Goal: Task Accomplishment & Management: Manage account settings

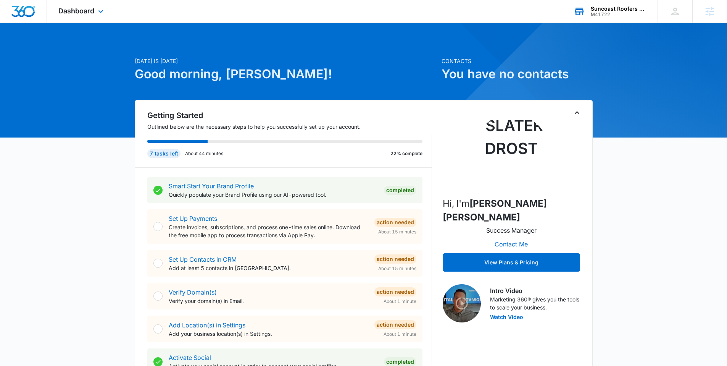
click at [625, 11] on div "Suncoast Roofers LLC" at bounding box center [619, 9] width 56 height 6
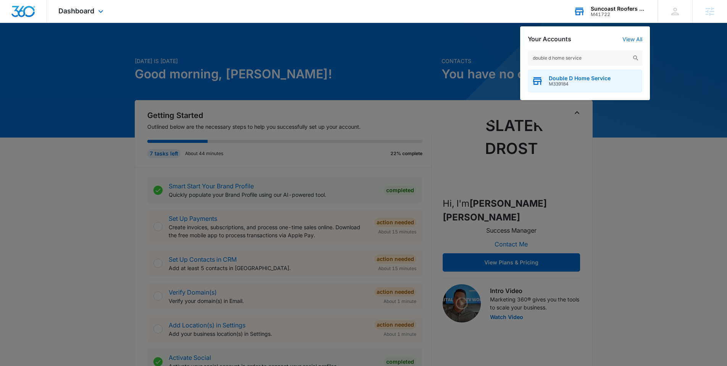
type input "double d home service"
click at [575, 75] on span "Double D Home Service" at bounding box center [580, 78] width 62 height 6
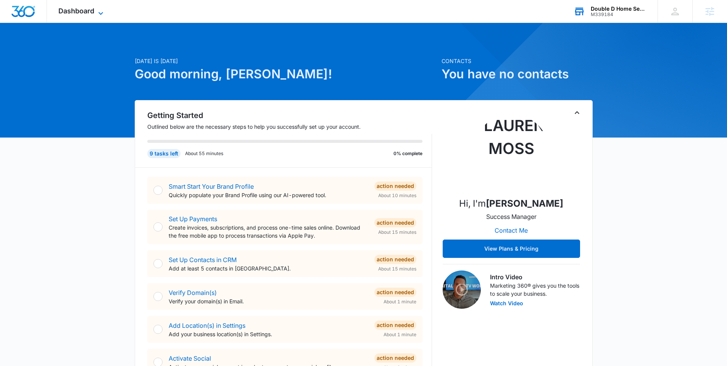
click at [77, 7] on span "Dashboard" at bounding box center [76, 11] width 36 height 8
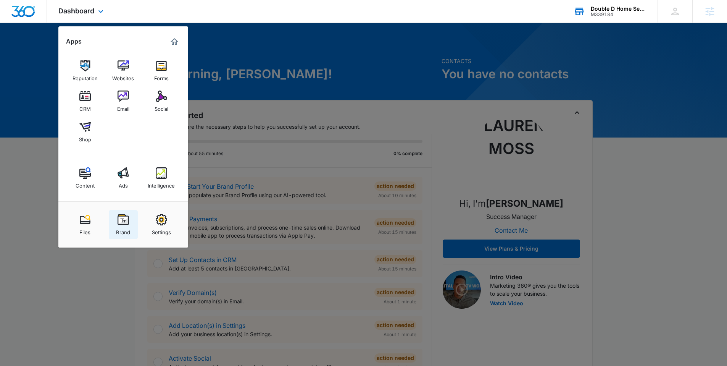
click at [122, 228] on div "Brand" at bounding box center [123, 230] width 14 height 10
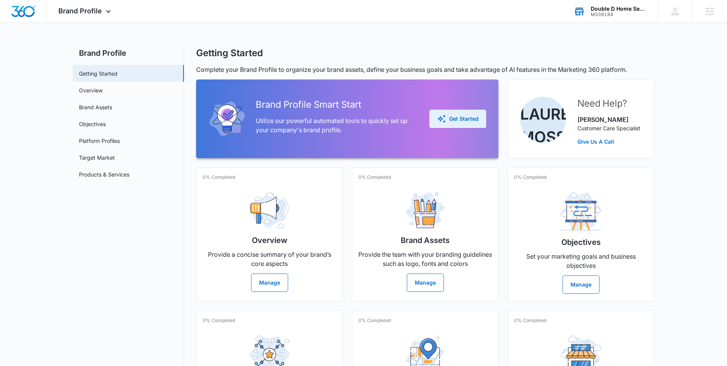
click at [443, 117] on icon "button" at bounding box center [441, 118] width 9 height 9
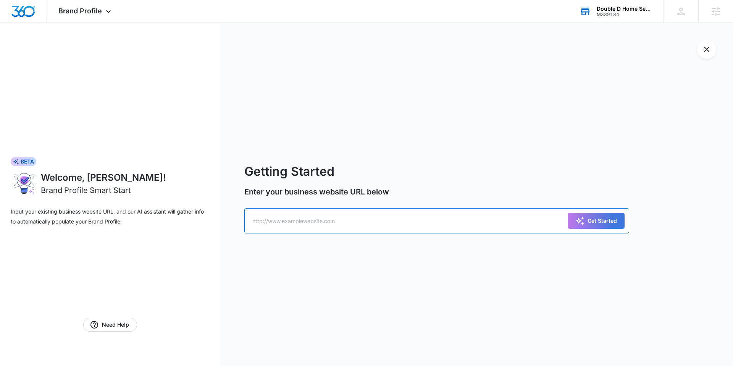
click at [304, 208] on input "text" at bounding box center [436, 220] width 385 height 25
paste input "https://doubledhomeservice.com/"
type input "https://doubledhomeservice.com/"
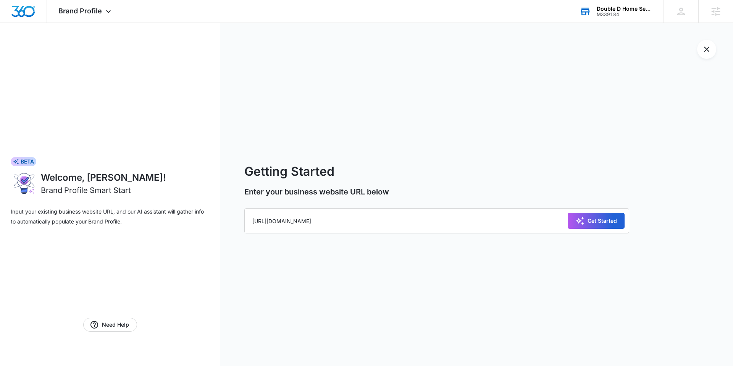
click at [599, 223] on div "Get Started" at bounding box center [596, 220] width 42 height 9
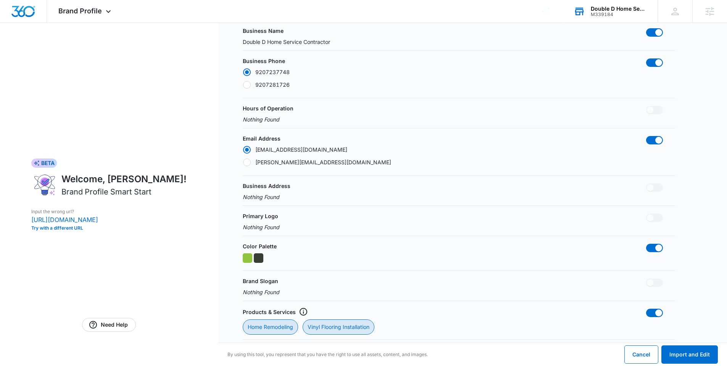
scroll to position [72, 0]
click at [683, 353] on button "Import and Edit" at bounding box center [689, 354] width 56 height 18
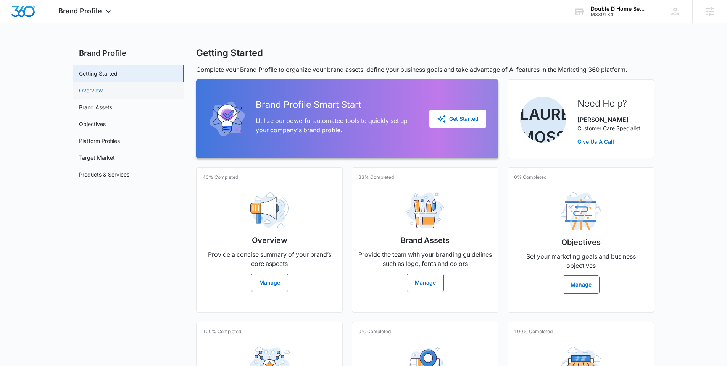
click at [103, 92] on link "Overview" at bounding box center [91, 90] width 24 height 8
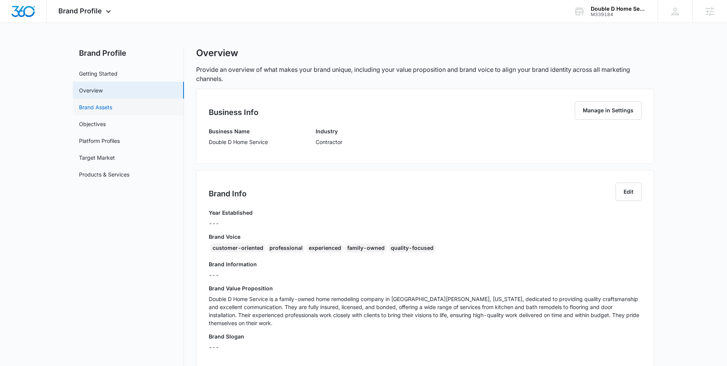
click at [112, 109] on link "Brand Assets" at bounding box center [95, 107] width 33 height 8
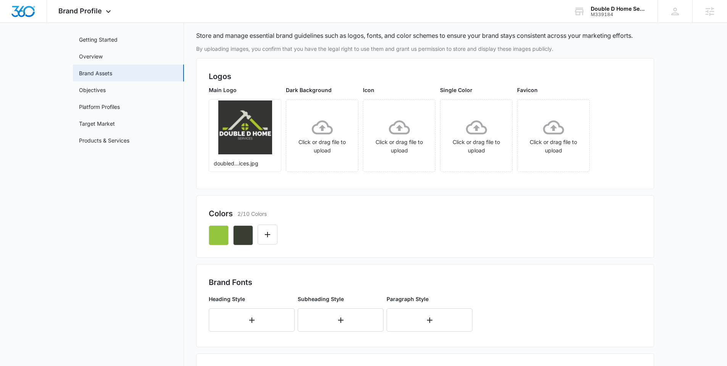
scroll to position [22, 0]
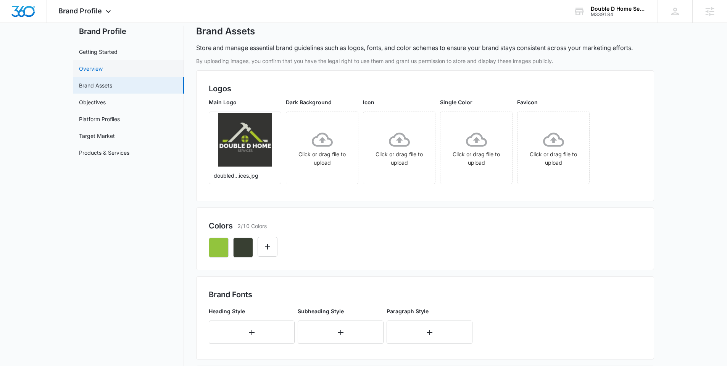
click at [103, 72] on link "Overview" at bounding box center [91, 68] width 24 height 8
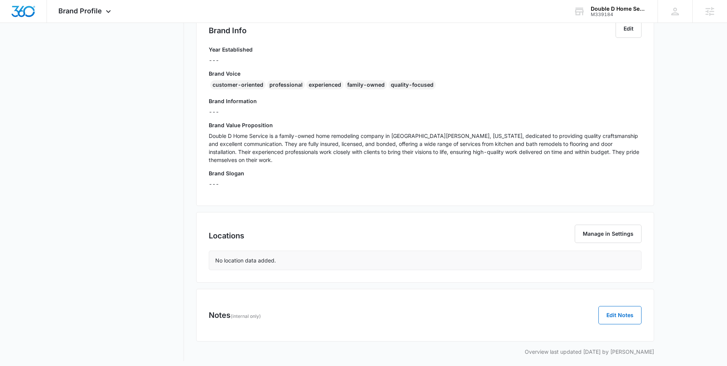
scroll to position [167, 0]
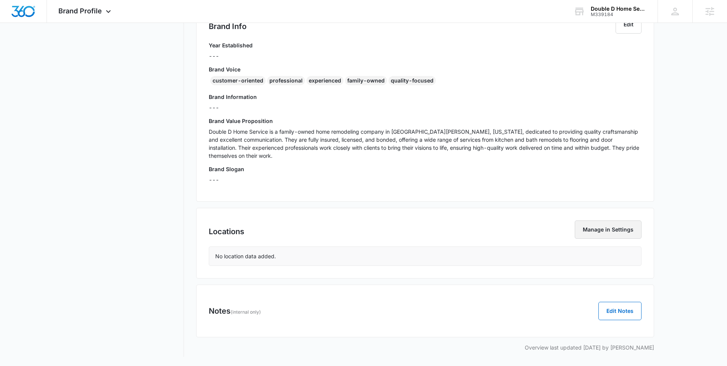
click at [604, 230] on button "Manage in Settings" at bounding box center [608, 229] width 67 height 18
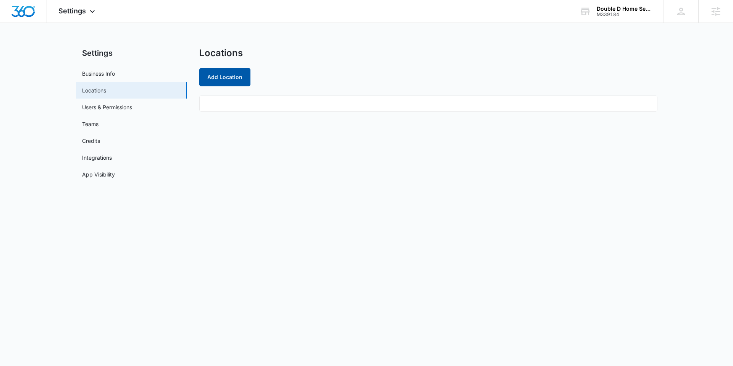
click at [242, 79] on button "Add Location" at bounding box center [224, 77] width 51 height 18
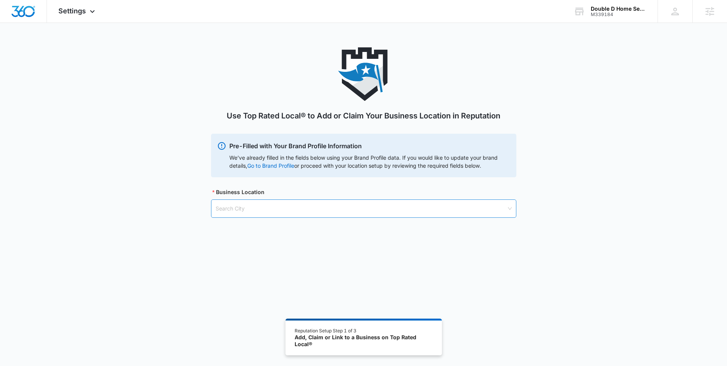
click at [238, 209] on input "search" at bounding box center [361, 209] width 291 height 18
type input "fort atkinson"
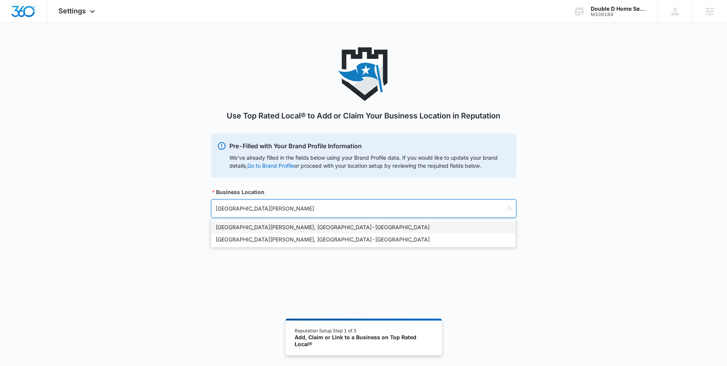
click at [265, 227] on div "Fort Atkinson, WI - USA" at bounding box center [363, 227] width 295 height 8
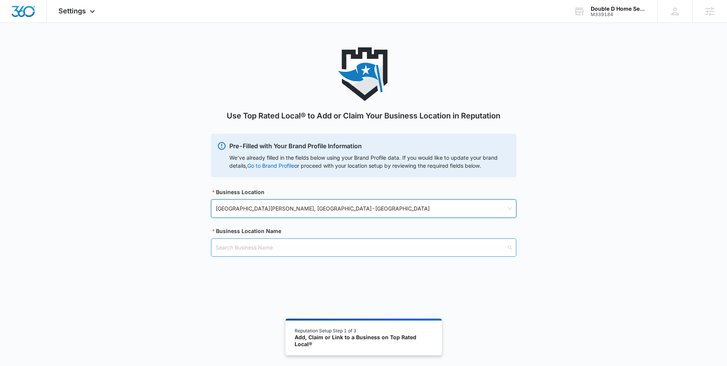
click at [253, 249] on input "search" at bounding box center [361, 247] width 291 height 18
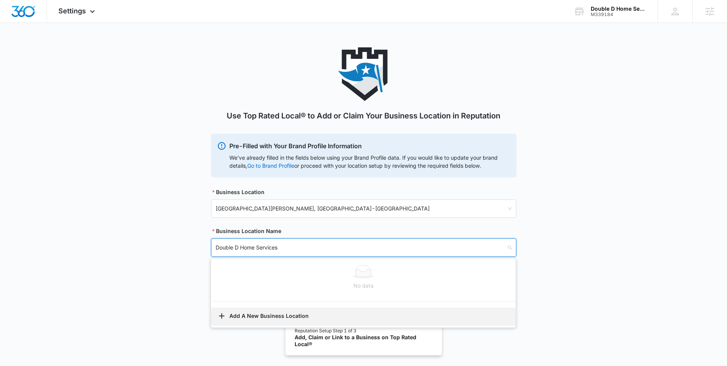
type input "Double D Home Services"
click at [287, 315] on button "Add A New Business Location" at bounding box center [363, 316] width 304 height 18
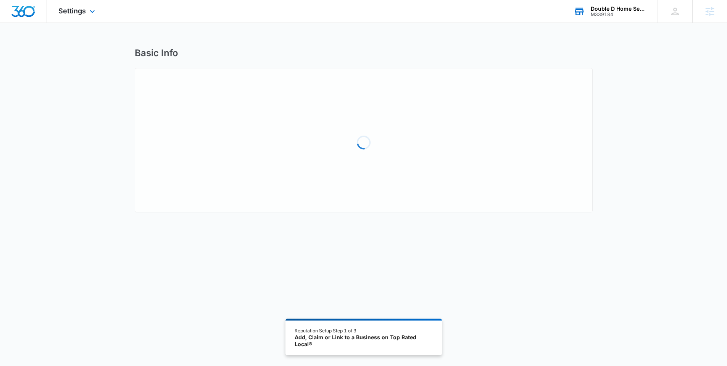
select select "Wisconsin"
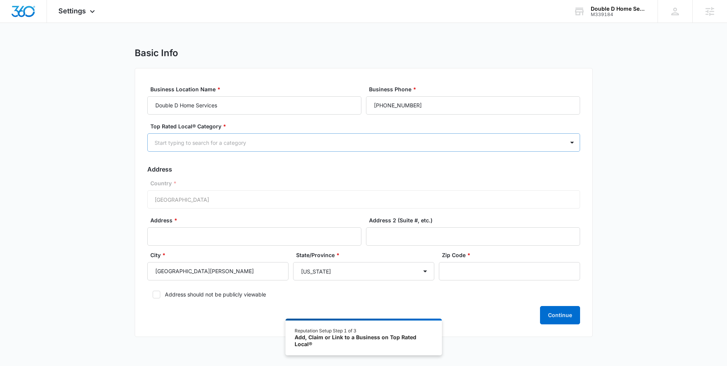
click at [234, 138] on div at bounding box center [355, 143] width 400 height 10
type input "contr"
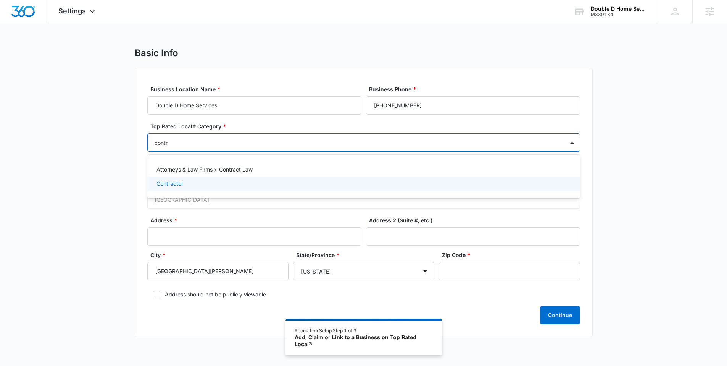
click at [179, 190] on div "Contractor" at bounding box center [363, 183] width 433 height 14
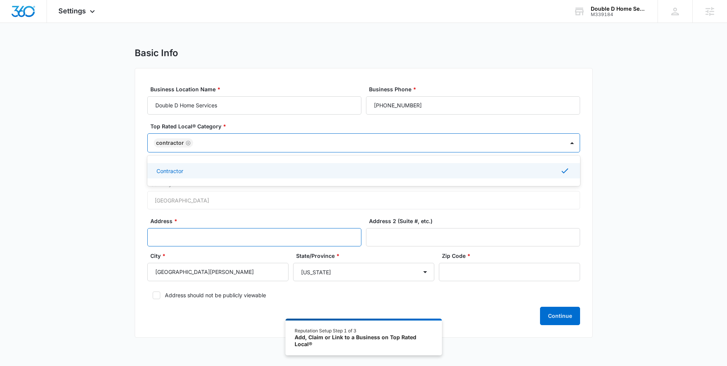
click at [174, 238] on input "Address *" at bounding box center [254, 237] width 214 height 18
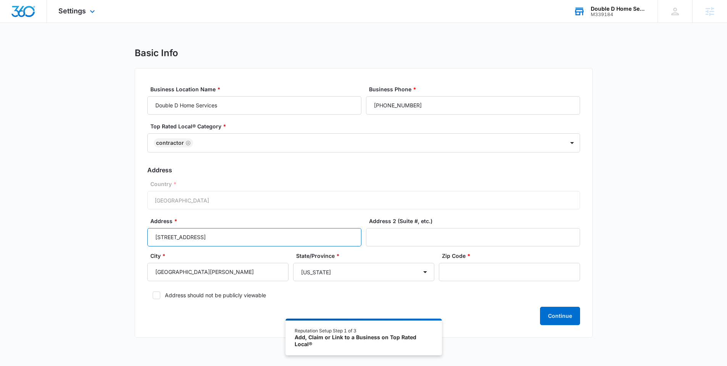
type input "1303 Madison Ave"
click at [390, 243] on input "Address 2 (Suite #, etc.)" at bounding box center [473, 237] width 214 height 18
click at [440, 270] on input "Zip Code *" at bounding box center [509, 271] width 141 height 18
type input "53538"
click at [554, 313] on button "Continue" at bounding box center [560, 315] width 40 height 18
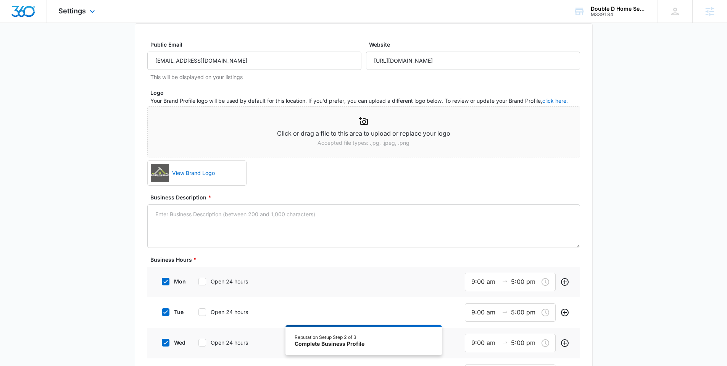
scroll to position [45, 0]
click at [229, 230] on textarea "Business Description *" at bounding box center [363, 225] width 433 height 43
paste textarea "Double D Home Services is a full-service handyman business specializing in remo…"
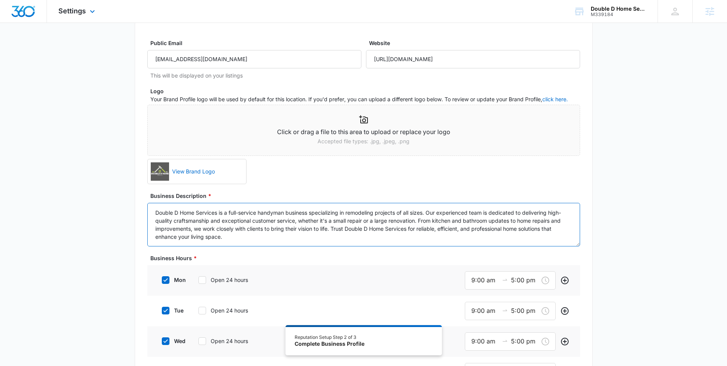
scroll to position [47, 0]
type textarea "Double D Home Services is a full-service handyman business specializing in remo…"
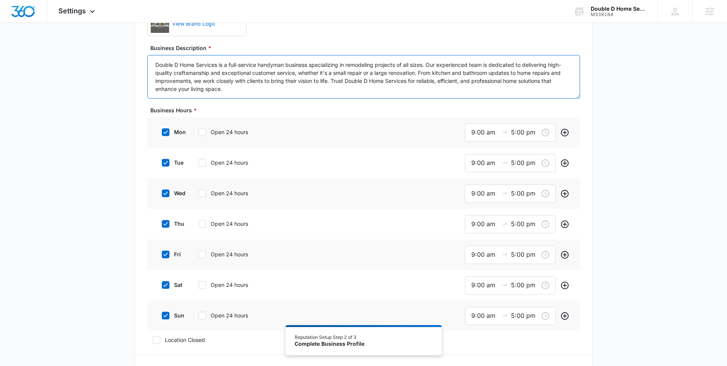
scroll to position [344, 0]
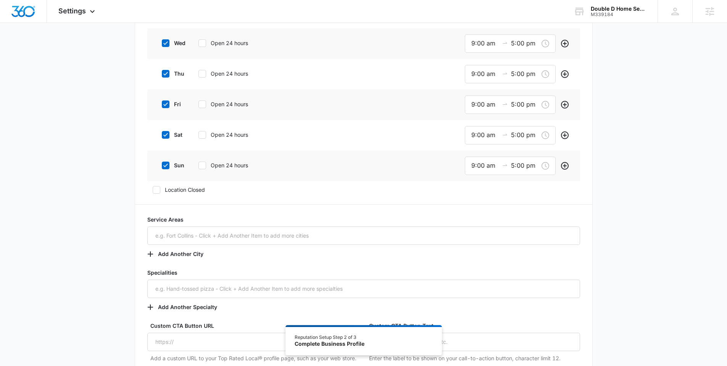
click at [165, 169] on div "sun Open 24 hours" at bounding box center [213, 164] width 115 height 17
click at [166, 167] on icon at bounding box center [165, 165] width 7 height 7
click at [162, 167] on input "sun" at bounding box center [158, 165] width 5 height 5
checkbox input "false"
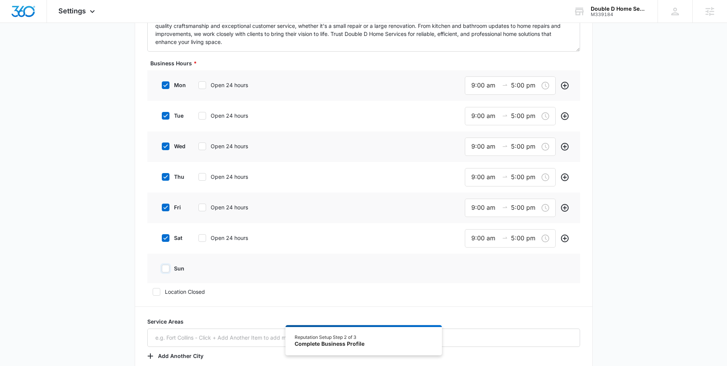
scroll to position [184, 0]
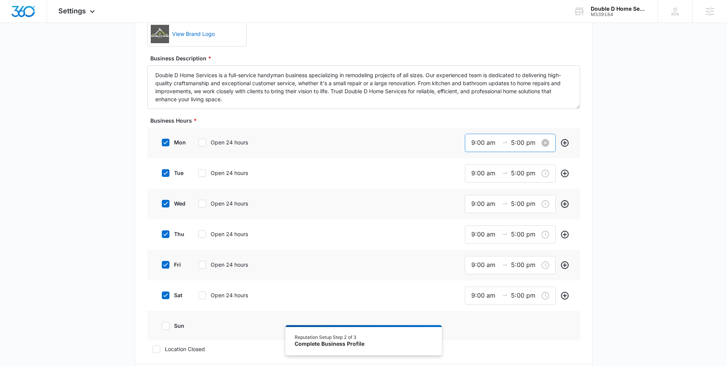
click at [470, 148] on div "9:00 am 5:00 pm" at bounding box center [510, 143] width 91 height 18
click at [473, 159] on div "07" at bounding box center [474, 158] width 21 height 11
type input "7:00 am"
click at [519, 251] on span "OK" at bounding box center [517, 252] width 8 height 8
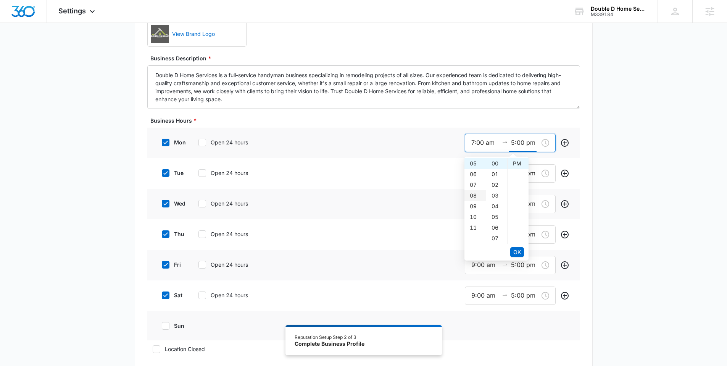
click at [473, 192] on div "08" at bounding box center [474, 195] width 21 height 11
type input "8:00 pm"
click at [515, 248] on span "OK" at bounding box center [517, 252] width 8 height 8
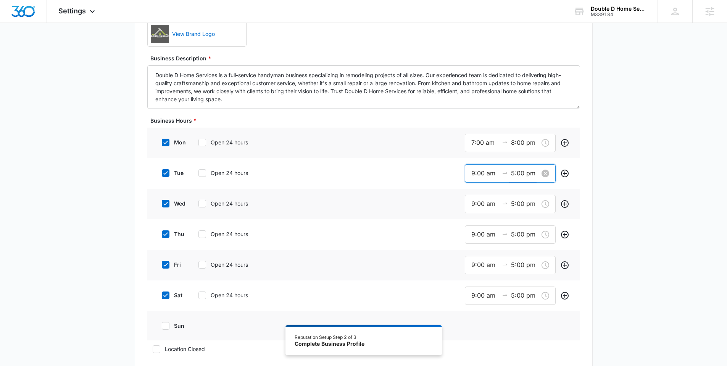
click at [520, 175] on input "5:00 pm" at bounding box center [524, 173] width 27 height 10
click at [472, 226] on div "08" at bounding box center [474, 226] width 21 height 11
type input "8:00 pm"
click at [515, 283] on span "OK" at bounding box center [517, 282] width 8 height 8
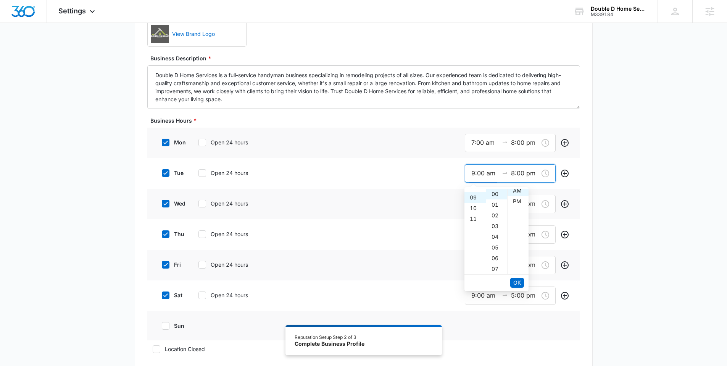
scroll to position [0, 0]
click at [473, 213] on div "07" at bounding box center [474, 214] width 21 height 11
type input "7:00 am"
click at [515, 282] on span "OK" at bounding box center [517, 282] width 8 height 8
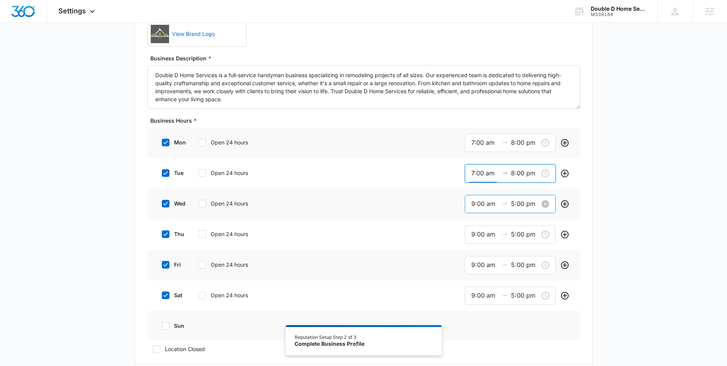
click at [484, 208] on div "9:00 am 5:00 pm" at bounding box center [510, 204] width 91 height 18
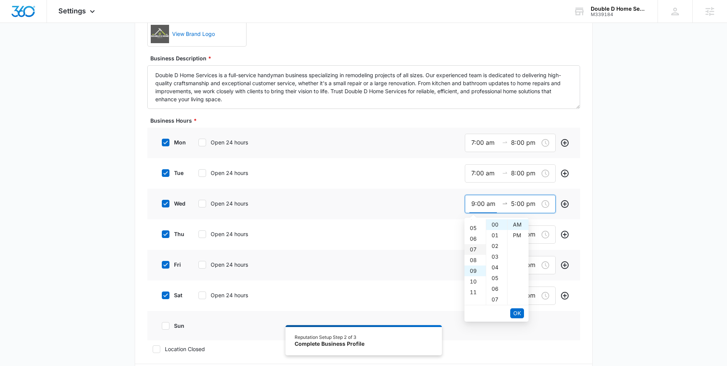
click at [473, 246] on div "07" at bounding box center [474, 249] width 21 height 11
type input "7:00 am"
click at [517, 311] on span "OK" at bounding box center [517, 313] width 8 height 8
click at [475, 255] on div "08" at bounding box center [474, 256] width 21 height 11
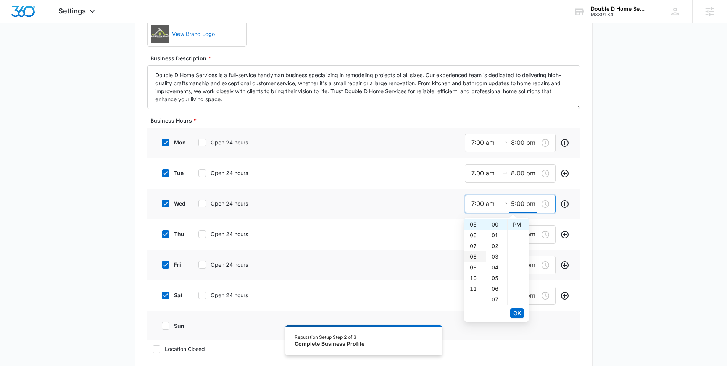
type input "8:00 pm"
click at [517, 310] on span "OK" at bounding box center [517, 313] width 8 height 8
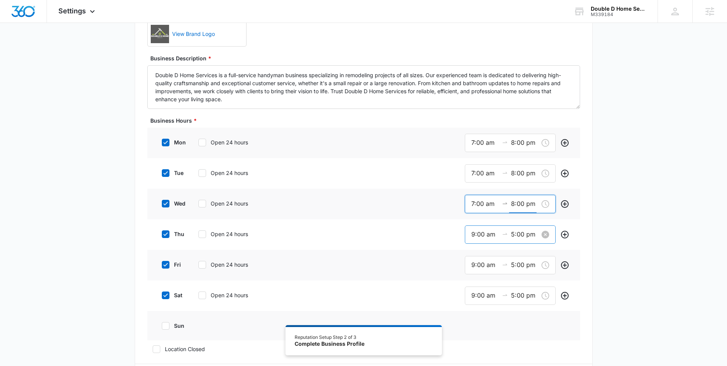
click at [484, 237] on input "9:00 am" at bounding box center [484, 234] width 27 height 10
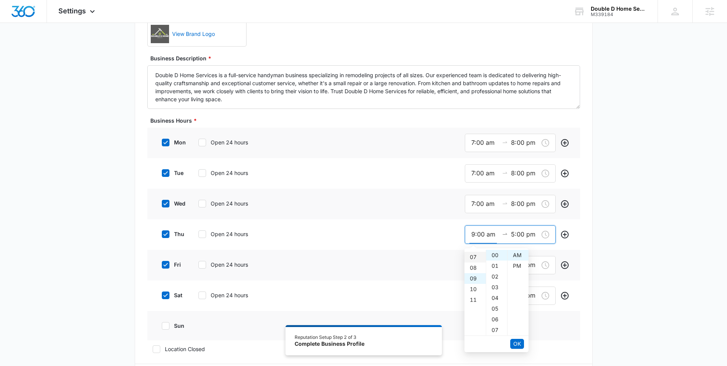
click at [473, 258] on div "07" at bounding box center [474, 256] width 21 height 11
type input "7:00 am"
click at [516, 345] on span "OK" at bounding box center [517, 343] width 8 height 8
click at [475, 285] on div "08" at bounding box center [474, 287] width 21 height 11
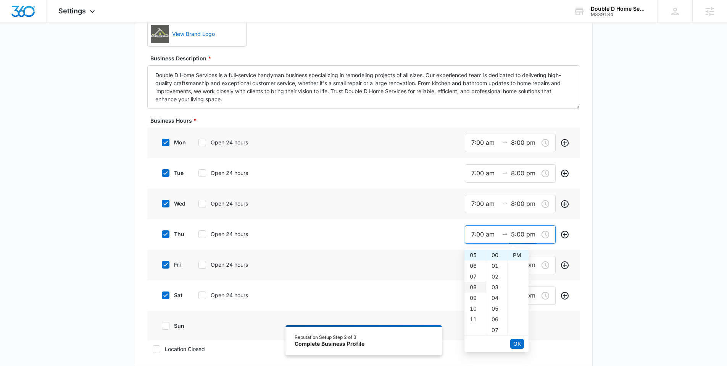
type input "8:00 pm"
click at [515, 343] on span "OK" at bounding box center [517, 343] width 8 height 8
click at [472, 266] on input "9:00 am" at bounding box center [484, 265] width 27 height 10
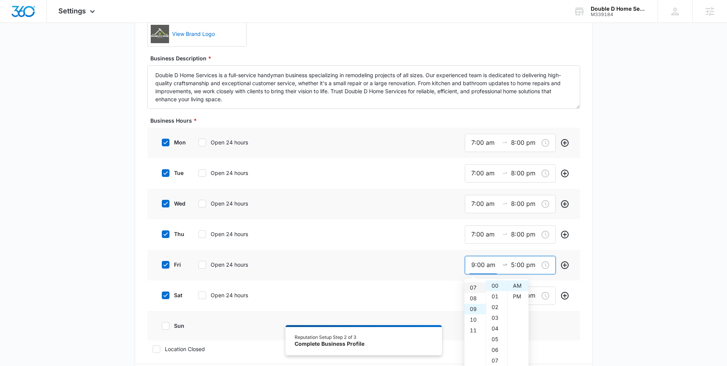
click at [474, 287] on div "07" at bounding box center [474, 287] width 21 height 11
click at [474, 296] on div "08" at bounding box center [474, 296] width 21 height 11
click at [475, 282] on div "07" at bounding box center [474, 280] width 21 height 11
type input "7:00 am"
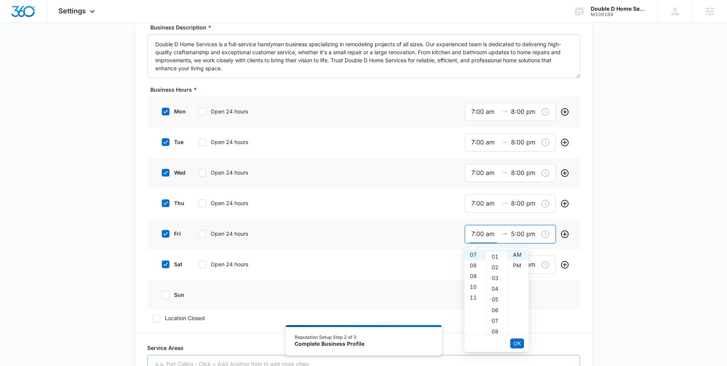
scroll to position [215, 0]
click at [522, 343] on button "OK" at bounding box center [517, 343] width 14 height 10
click at [470, 285] on div "08" at bounding box center [474, 286] width 21 height 11
type input "8:00 pm"
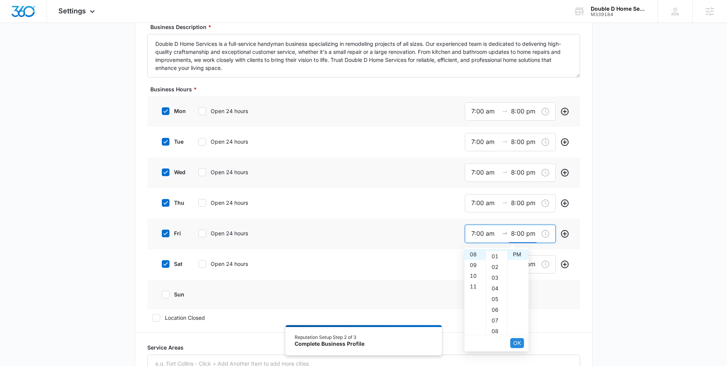
click at [520, 341] on span "OK" at bounding box center [517, 342] width 8 height 8
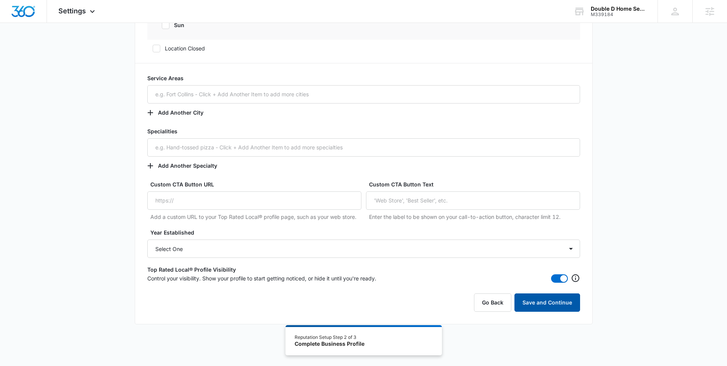
click at [535, 300] on button "Save and Continue" at bounding box center [547, 302] width 66 height 18
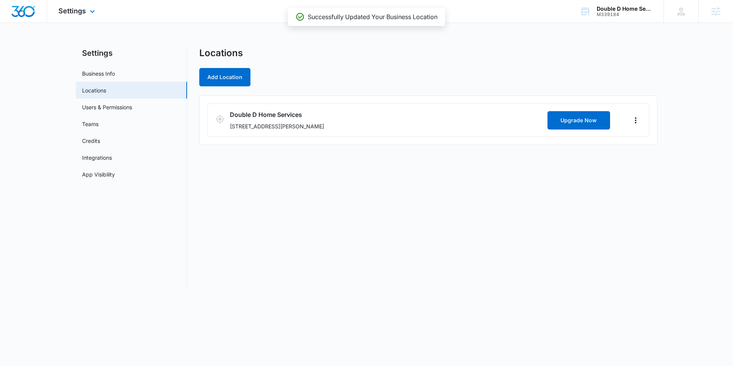
click at [83, 6] on div "Settings Apps Reputation Websites Forms CRM Email Social Shop Content Ads Intel…" at bounding box center [77, 11] width 61 height 23
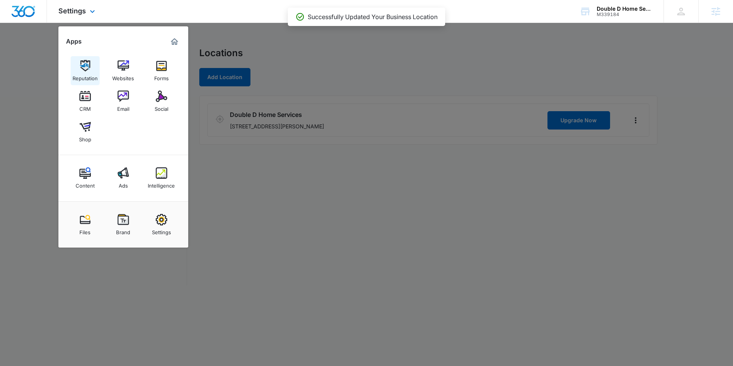
click at [86, 74] on div "Reputation" at bounding box center [84, 76] width 25 height 10
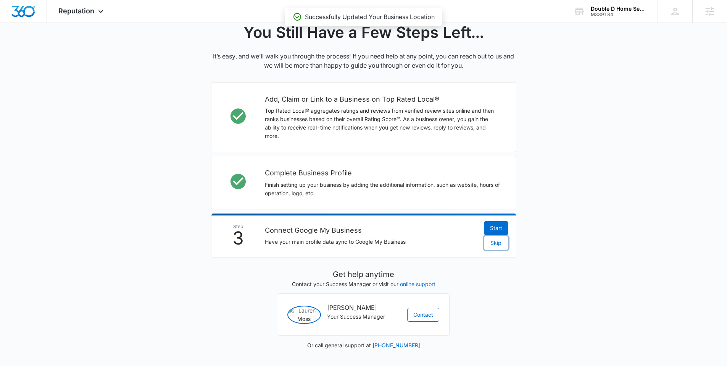
click at [500, 238] on span "Skip" at bounding box center [495, 242] width 11 height 8
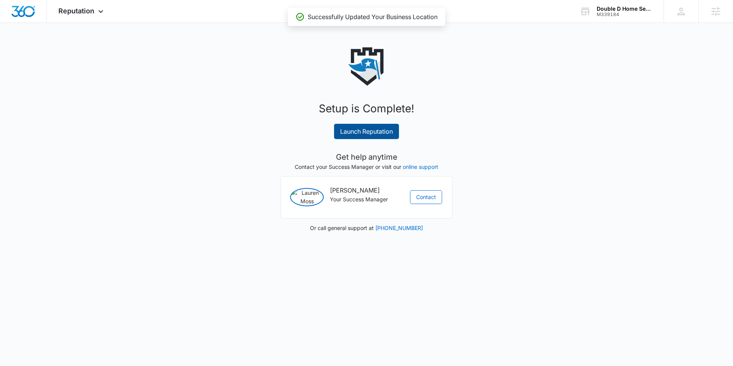
click at [370, 138] on link "Launch Reputation" at bounding box center [366, 131] width 65 height 15
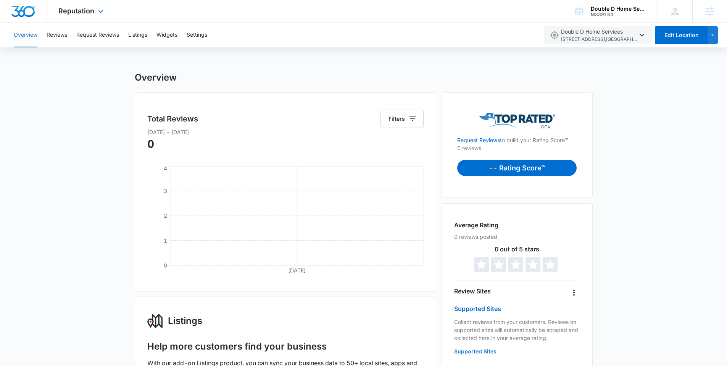
click at [24, 8] on img "Dashboard" at bounding box center [23, 11] width 24 height 11
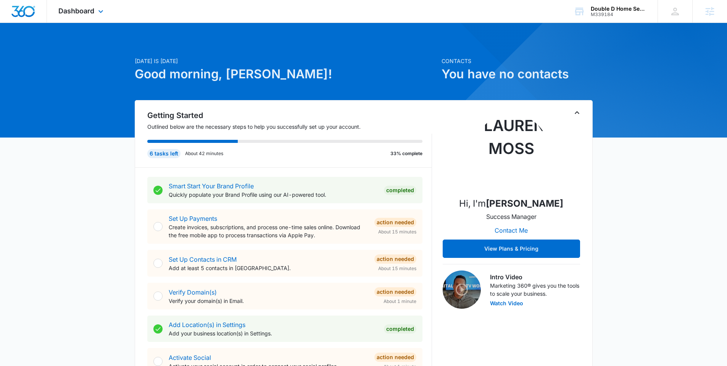
click at [90, 6] on div "Dashboard Apps Reputation Websites Forms CRM Email Social Shop Content Ads Inte…" at bounding box center [82, 11] width 70 height 23
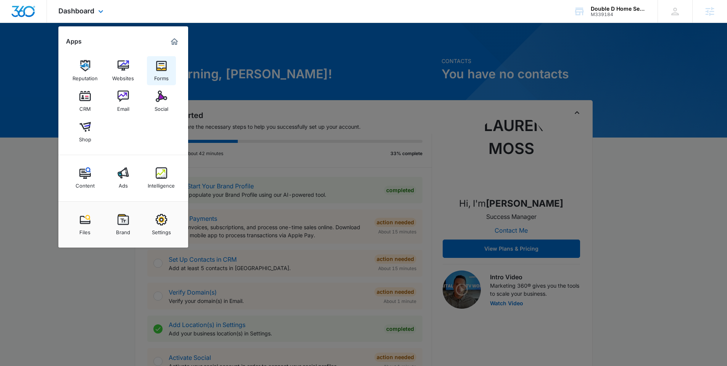
click at [154, 74] on div "Forms" at bounding box center [161, 76] width 14 height 10
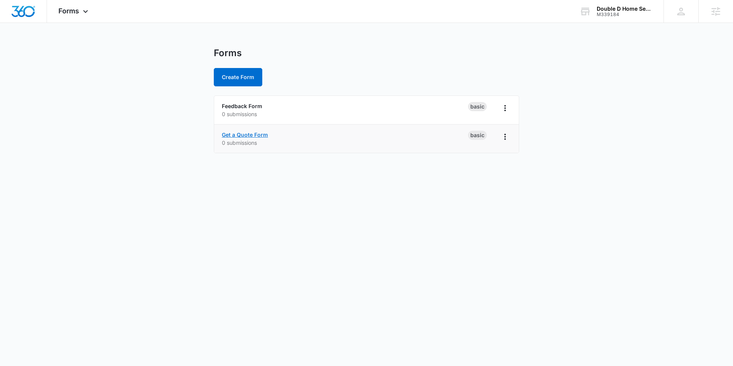
click at [251, 133] on link "Get a Quote Form" at bounding box center [245, 134] width 46 height 6
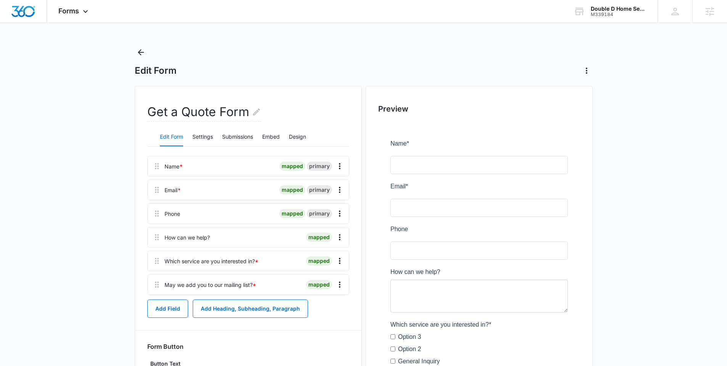
scroll to position [2, 0]
click at [341, 265] on button "Overflow Menu" at bounding box center [339, 260] width 12 height 12
click at [324, 297] on button "Delete" at bounding box center [323, 292] width 43 height 11
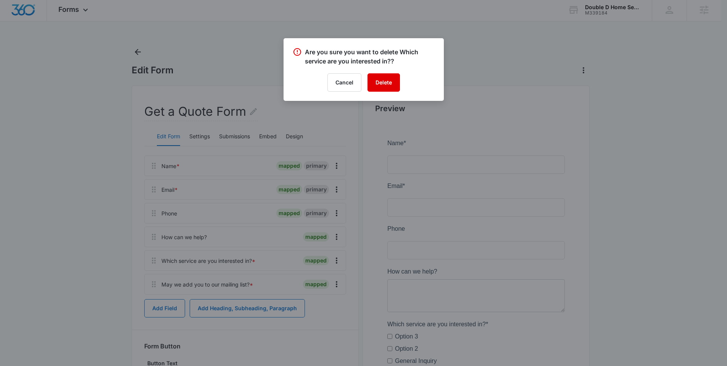
click at [389, 78] on button "Delete" at bounding box center [383, 82] width 32 height 18
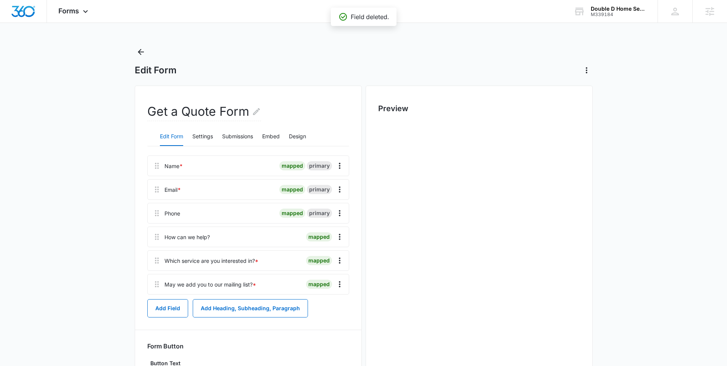
scroll to position [0, 0]
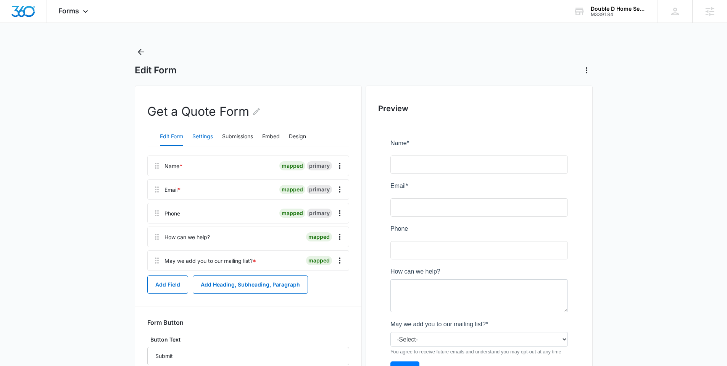
click at [201, 132] on button "Settings" at bounding box center [202, 136] width 21 height 18
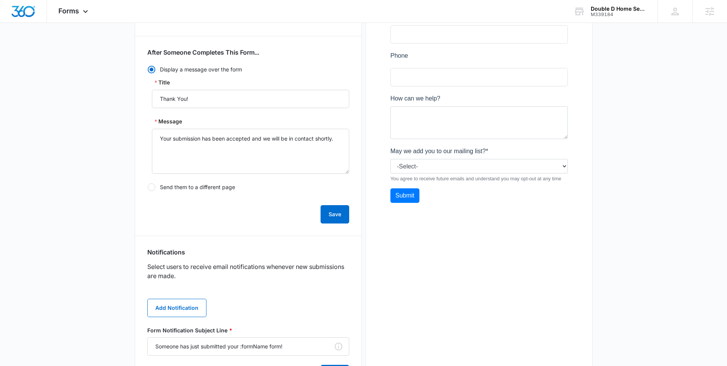
scroll to position [174, 0]
click at [188, 312] on button "Add Notification" at bounding box center [176, 307] width 59 height 18
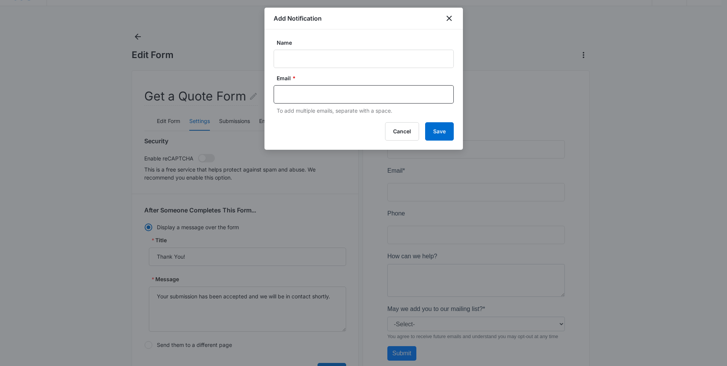
scroll to position [0, 0]
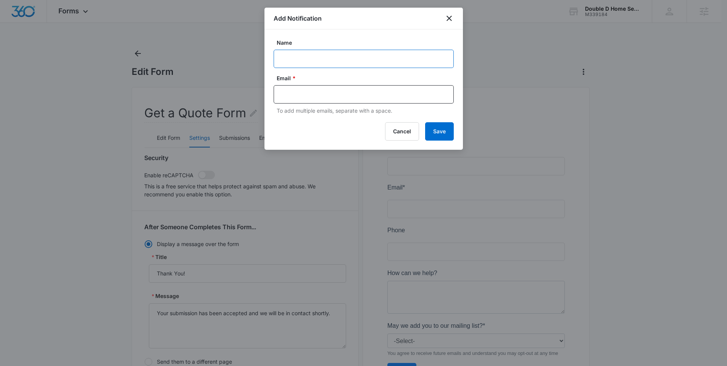
click at [313, 58] on input "Name" at bounding box center [364, 59] width 180 height 18
type input "MSM Notification - M339184 Double D Home Services - quote form"
click at [317, 95] on input "text" at bounding box center [365, 94] width 166 height 11
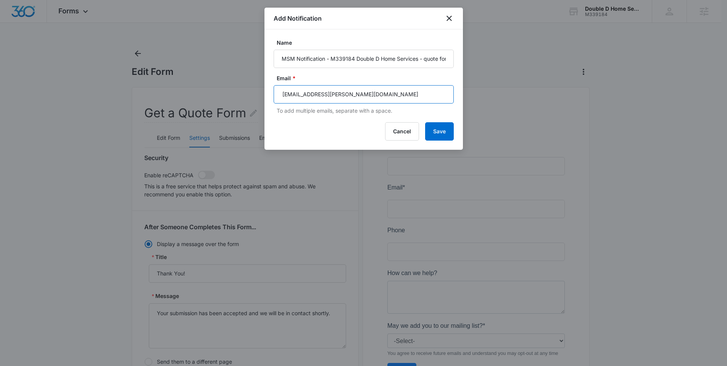
type input "[EMAIL_ADDRESS][PERSON_NAME][DOMAIN_NAME]"
click at [433, 121] on div "Add Notification Name MSM Notification - M339184 Double D Home Services - quote…" at bounding box center [363, 79] width 198 height 142
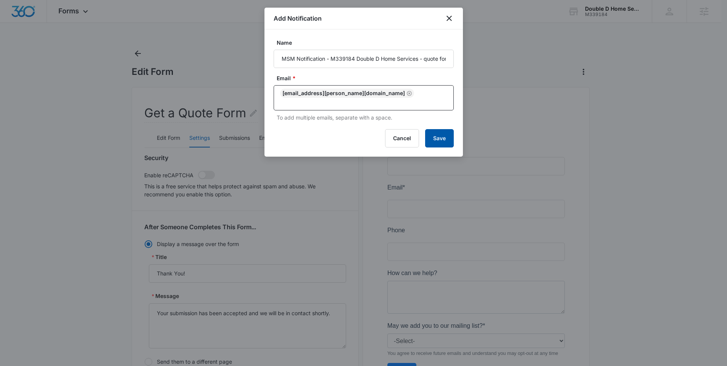
click at [444, 132] on button "Save" at bounding box center [439, 138] width 29 height 18
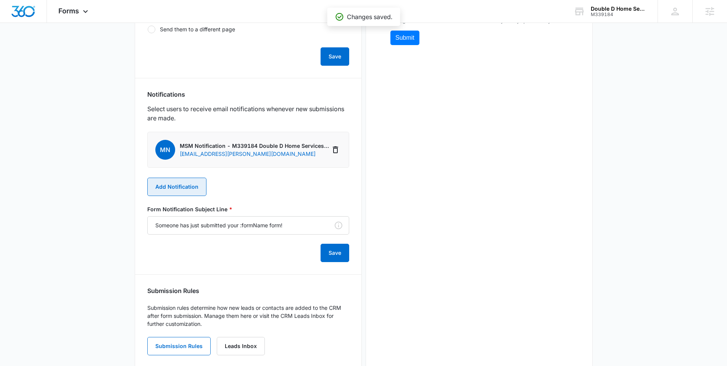
scroll to position [321, 0]
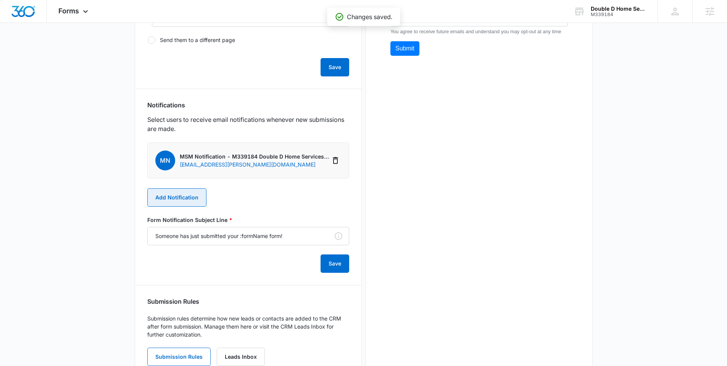
click at [178, 196] on button "Add Notification" at bounding box center [176, 197] width 59 height 18
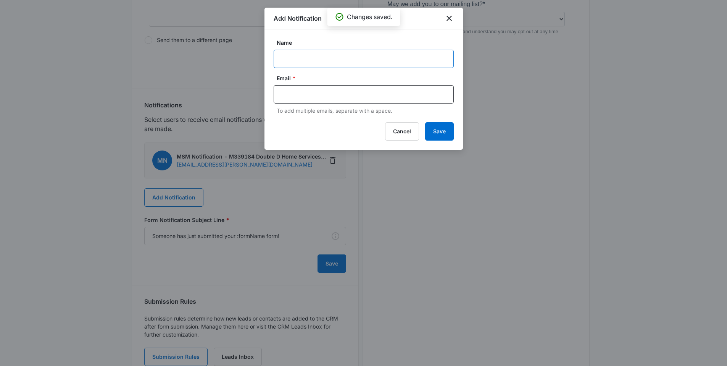
click at [294, 60] on input "Name" at bounding box center [364, 59] width 180 height 18
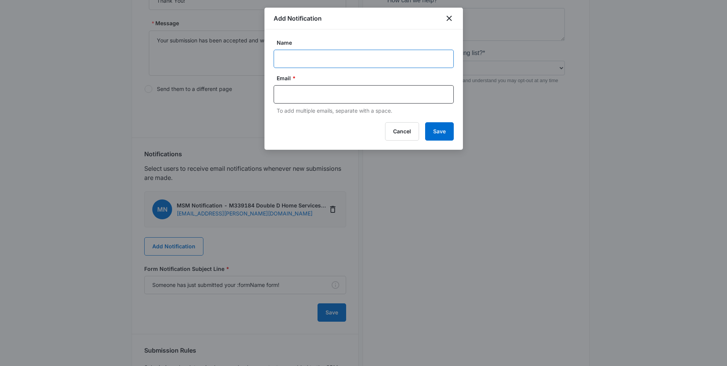
scroll to position [231, 0]
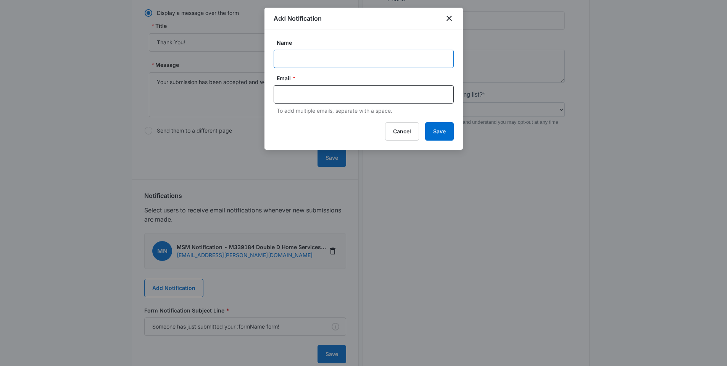
click at [293, 55] on input "Name" at bounding box center [364, 59] width 180 height 18
click at [272, 58] on div "Name Double D Home Services Email * To add multiple emails, separate with a spa…" at bounding box center [363, 71] width 198 height 85
click at [280, 57] on input "Double D Home Services" at bounding box center [364, 59] width 180 height 18
type input "New Quote Form Submission - Double D Home Services"
click at [302, 96] on input "text" at bounding box center [365, 94] width 166 height 11
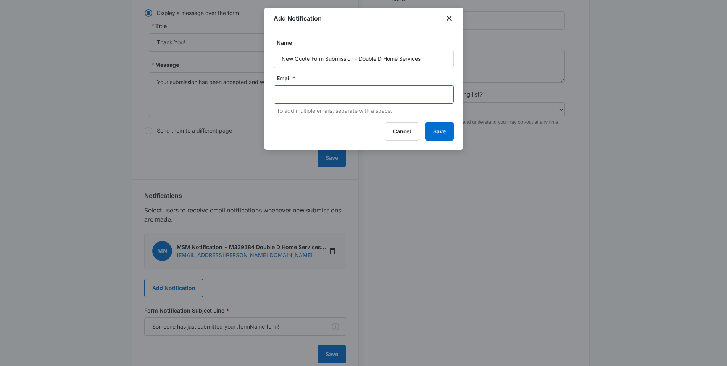
paste input "Dakota@doubledhomeservice.com"
type input "Dakota@doubledhomeservice.com"
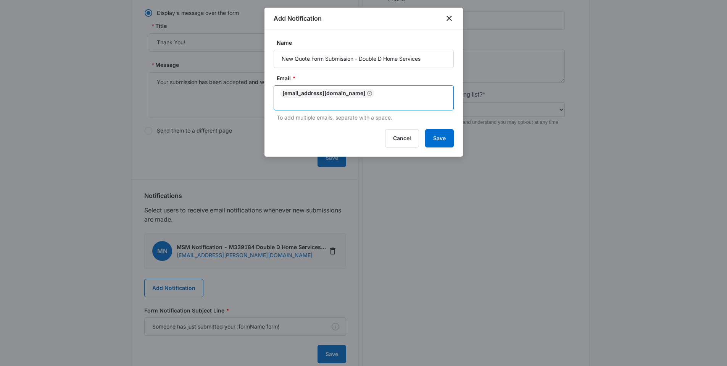
paste input "Dan@doubledhomeservice.com"
type input "Dan@doubledhomeservice.com"
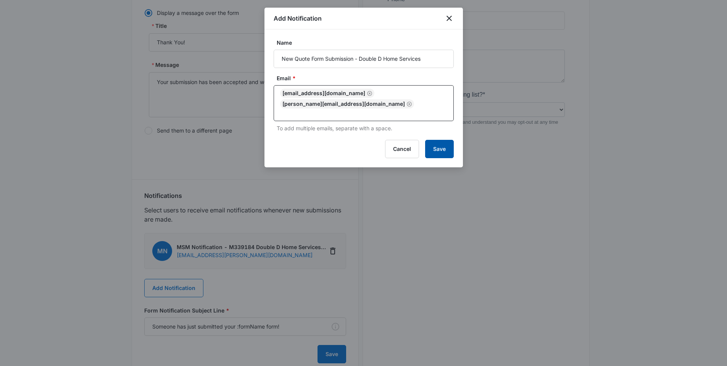
click at [435, 147] on button "Save" at bounding box center [439, 149] width 29 height 18
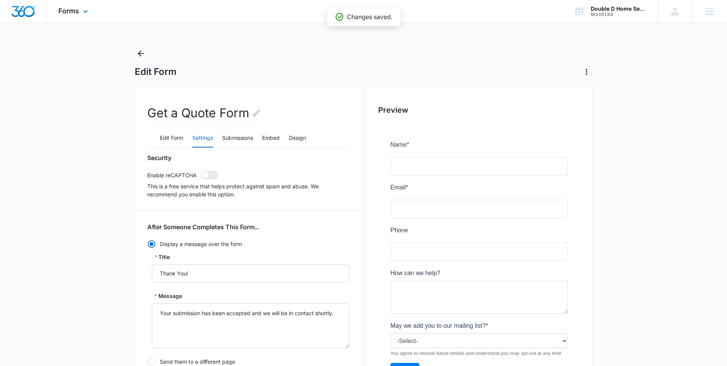
click at [23, 11] on img "Dashboard" at bounding box center [23, 11] width 24 height 11
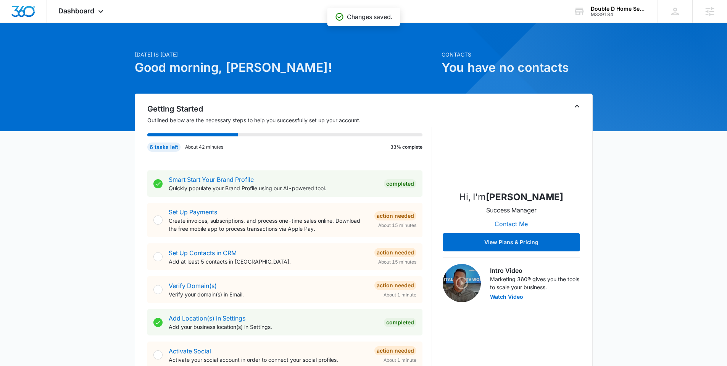
scroll to position [7, 0]
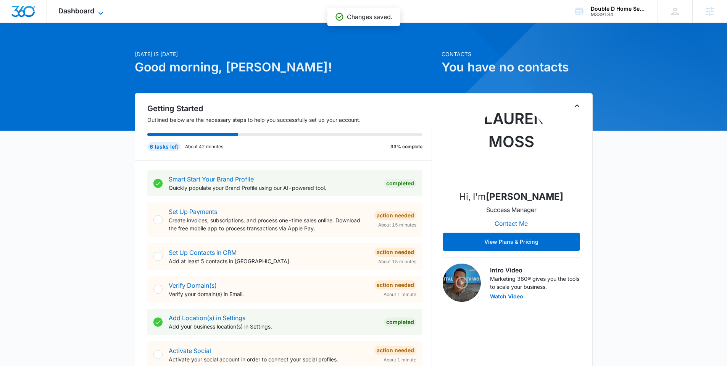
click at [89, 14] on span "Dashboard" at bounding box center [76, 11] width 36 height 8
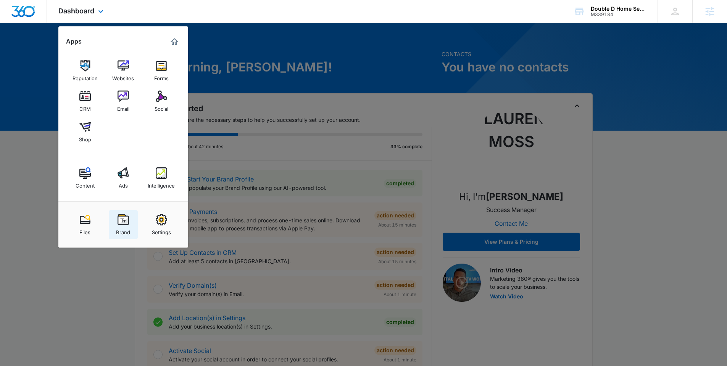
click at [124, 221] on img at bounding box center [123, 219] width 11 height 11
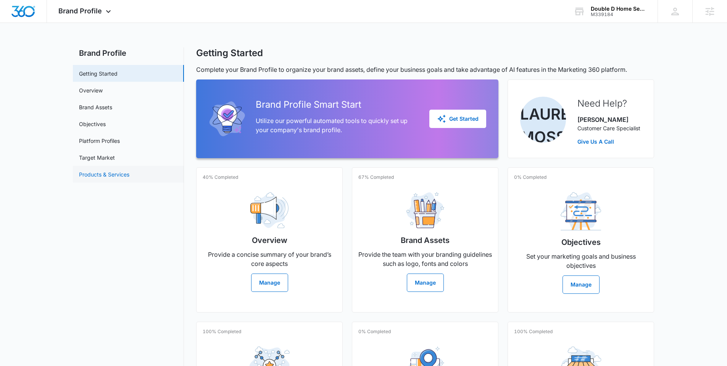
click at [98, 172] on link "Products & Services" at bounding box center [104, 174] width 50 height 8
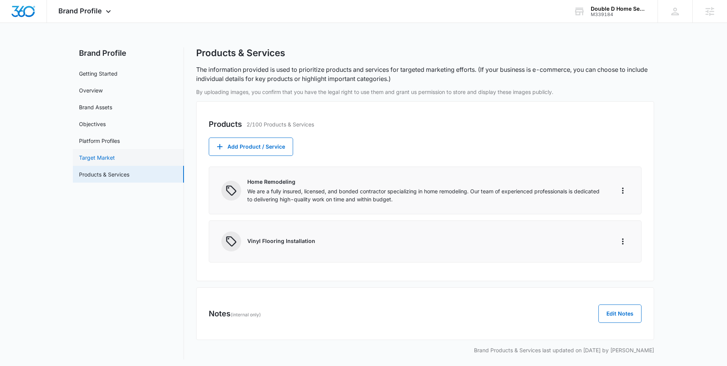
click at [106, 153] on link "Target Market" at bounding box center [97, 157] width 36 height 8
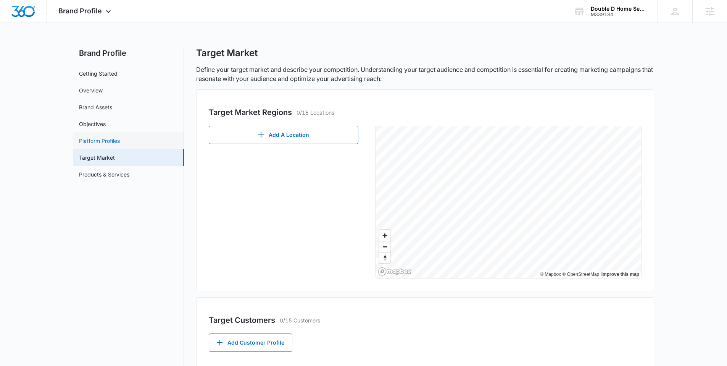
click at [106, 137] on link "Platform Profiles" at bounding box center [99, 141] width 41 height 8
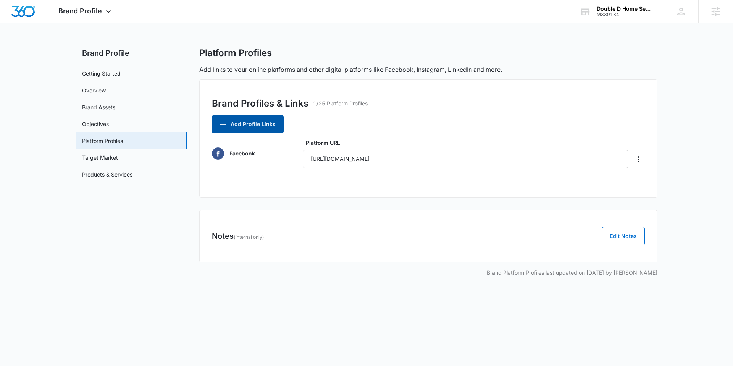
click at [270, 128] on button "Add Profile Links" at bounding box center [248, 124] width 72 height 18
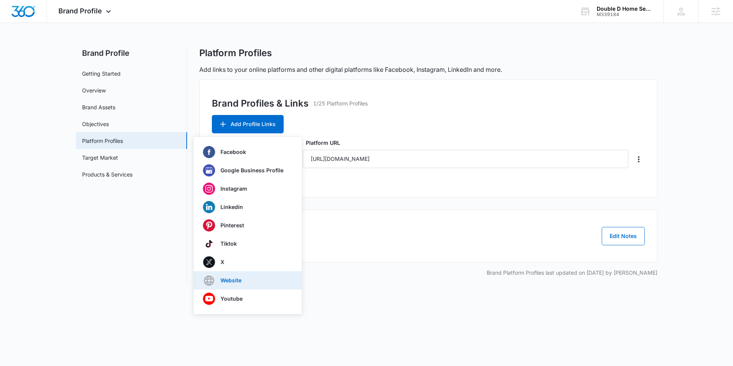
click at [238, 283] on p "Website" at bounding box center [231, 279] width 21 height 5
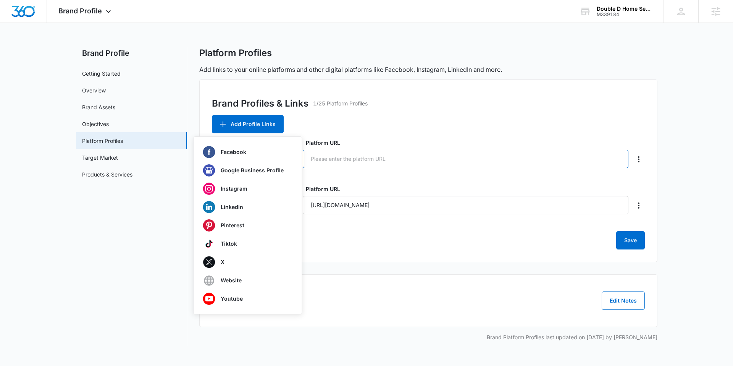
paste input "https://doubledhomeservice.com/"
type input "https://doubledhomeservice.com/"
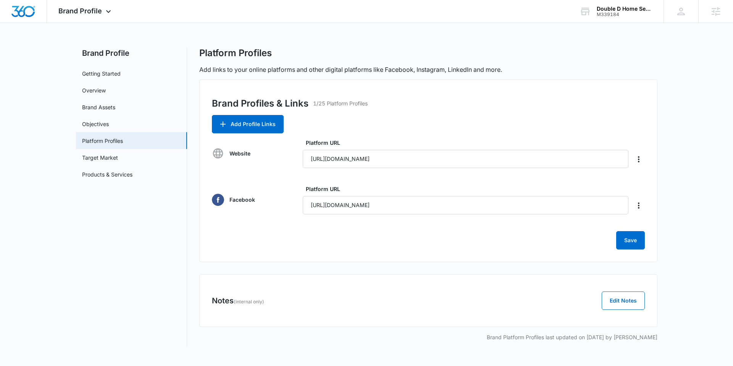
click at [380, 103] on div "Brand Profiles & Links 1/25 Platform Profiles" at bounding box center [428, 106] width 433 height 18
click at [265, 125] on button "Add Profile Links" at bounding box center [248, 124] width 72 height 18
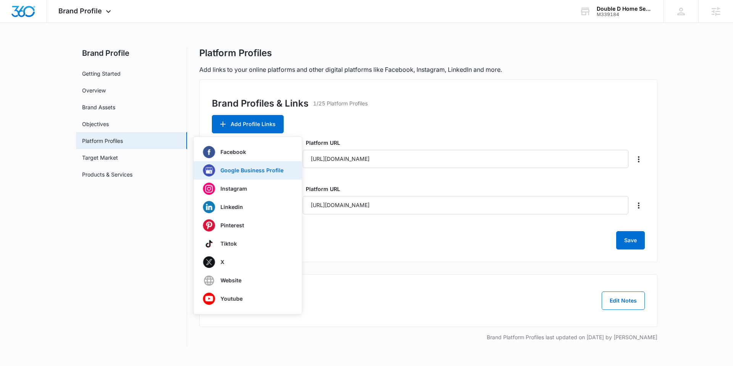
click at [250, 161] on button "Google Business Profile" at bounding box center [248, 170] width 108 height 18
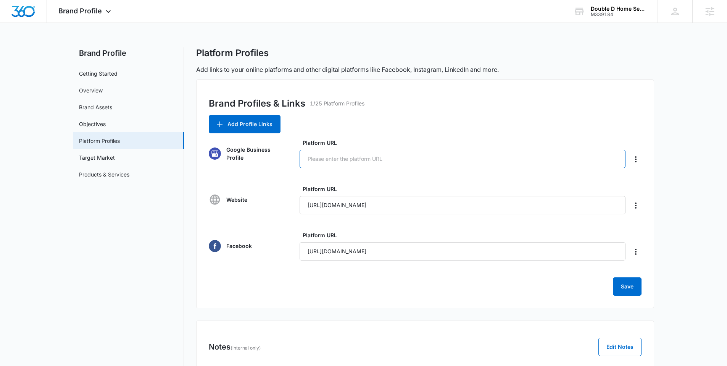
click at [338, 156] on input "Platform URL" at bounding box center [463, 159] width 326 height 18
paste input "https://share.google/XS0smJ2he2FDnl9HB"
type input "https://share.google/XS0smJ2he2FDnl9HB"
click at [634, 296] on div "Brand Profiles & Links 1/25 Platform Profiles Add Profile Links Google Business…" at bounding box center [425, 193] width 458 height 229
click at [634, 291] on button "Save" at bounding box center [627, 286] width 29 height 18
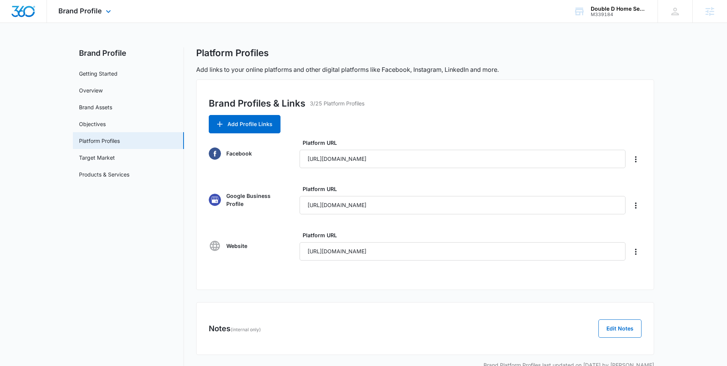
drag, startPoint x: 86, startPoint y: 14, endPoint x: 87, endPoint y: 19, distance: 5.4
click at [86, 14] on span "Brand Profile" at bounding box center [79, 11] width 43 height 8
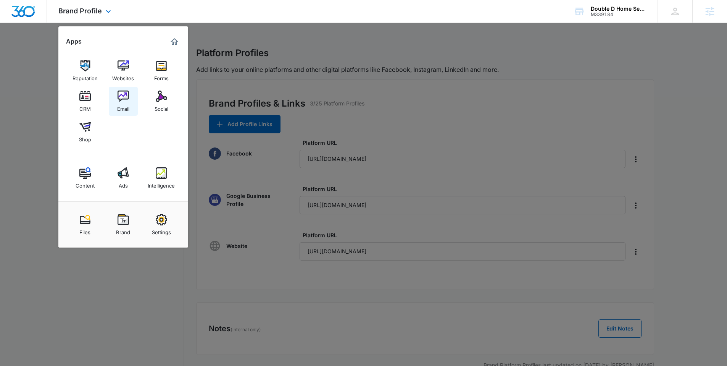
click at [115, 102] on link "Email" at bounding box center [123, 101] width 29 height 29
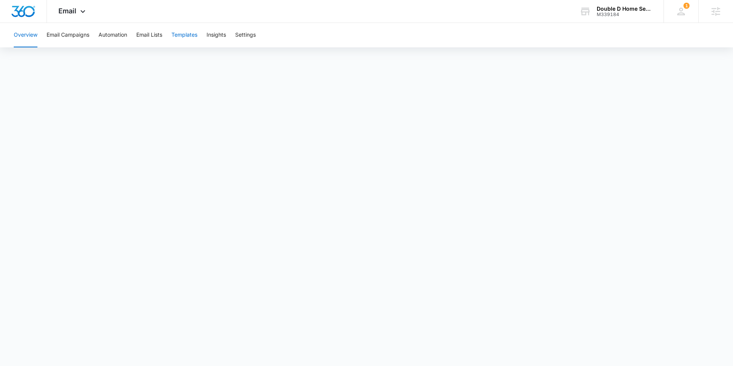
click at [179, 40] on button "Templates" at bounding box center [184, 35] width 26 height 24
click at [116, 36] on button "Automation" at bounding box center [112, 35] width 29 height 24
click at [258, 32] on div "Overview Email Campaigns Automation Email Lists Templates Insights Settings" at bounding box center [337, 35] width 657 height 24
click at [252, 34] on button "Settings" at bounding box center [245, 35] width 21 height 24
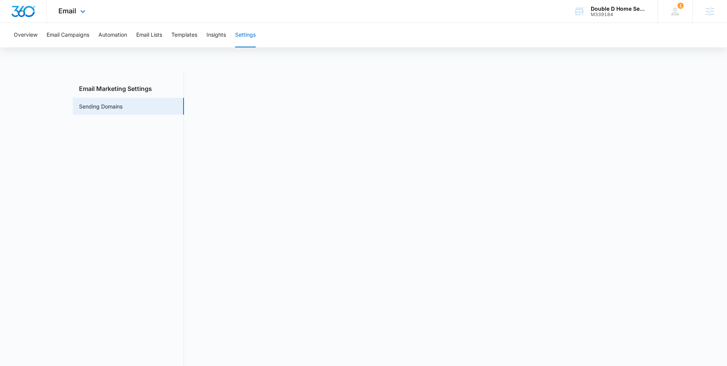
click at [25, 10] on img "Dashboard" at bounding box center [23, 11] width 24 height 11
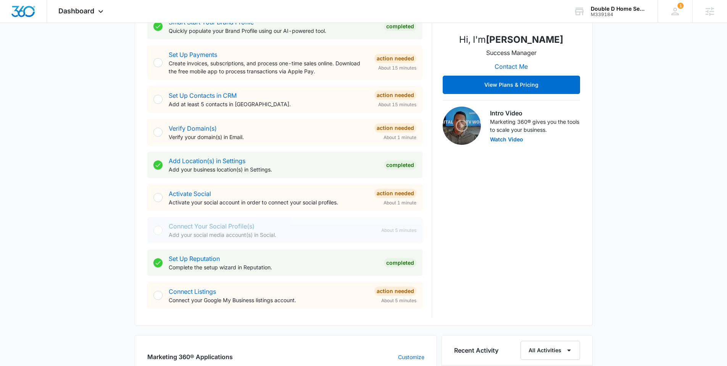
scroll to position [170, 0]
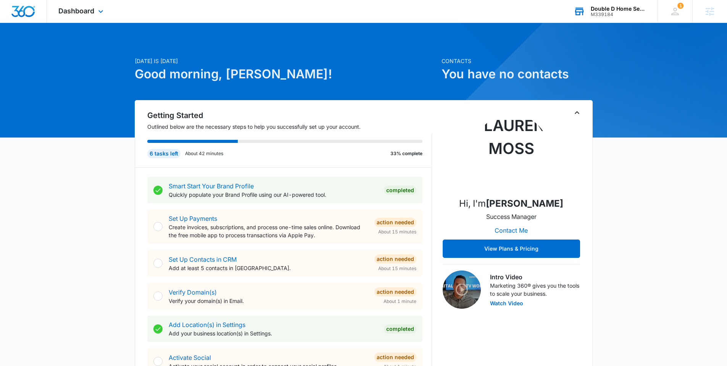
click at [551, 13] on div "M339184" at bounding box center [619, 14] width 56 height 5
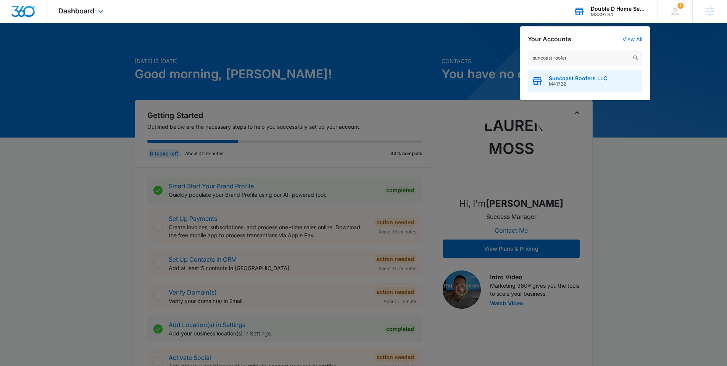
type input "suncoast roofer"
click at [551, 79] on span "Suncoast Roofers LLC" at bounding box center [578, 78] width 58 height 6
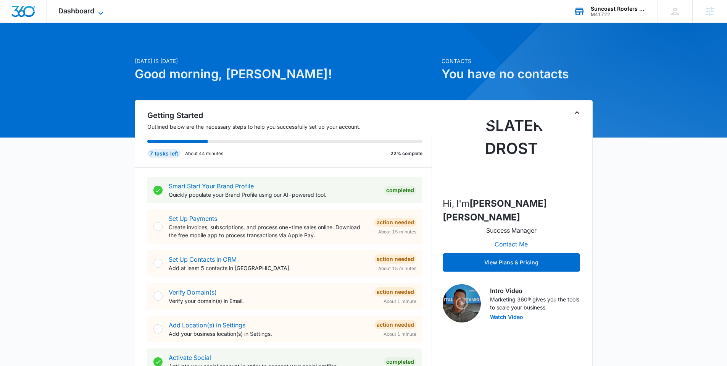
click at [79, 14] on span "Dashboard" at bounding box center [76, 11] width 36 height 8
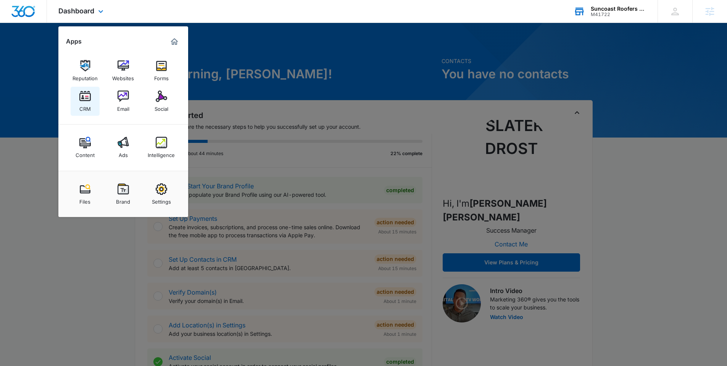
click at [88, 101] on img at bounding box center [84, 95] width 11 height 11
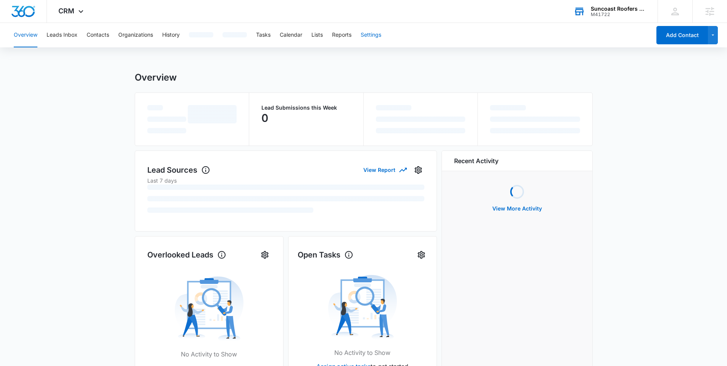
click at [364, 37] on button "Settings" at bounding box center [371, 35] width 21 height 24
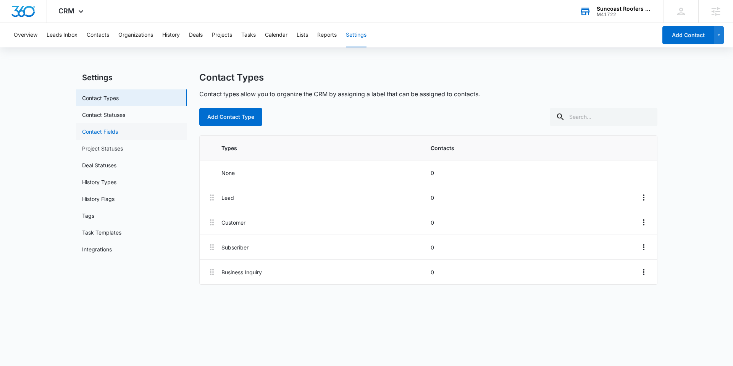
click at [112, 127] on link "Contact Fields" at bounding box center [100, 131] width 36 height 8
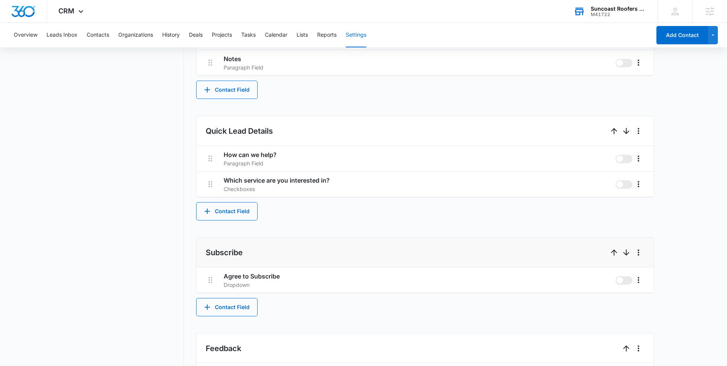
scroll to position [396, 0]
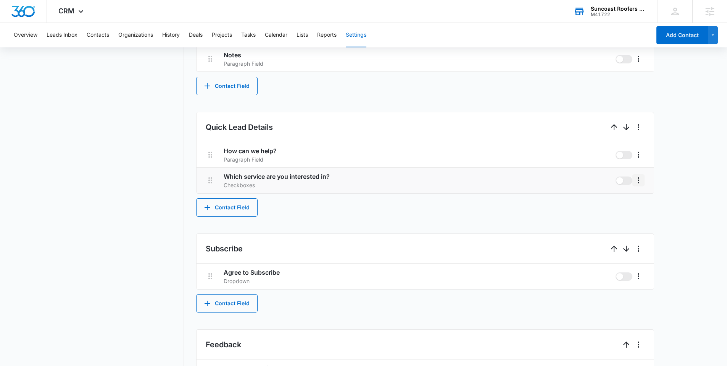
click at [551, 181] on icon "More" at bounding box center [638, 180] width 9 height 9
click at [551, 203] on div "Edit" at bounding box center [650, 201] width 16 height 5
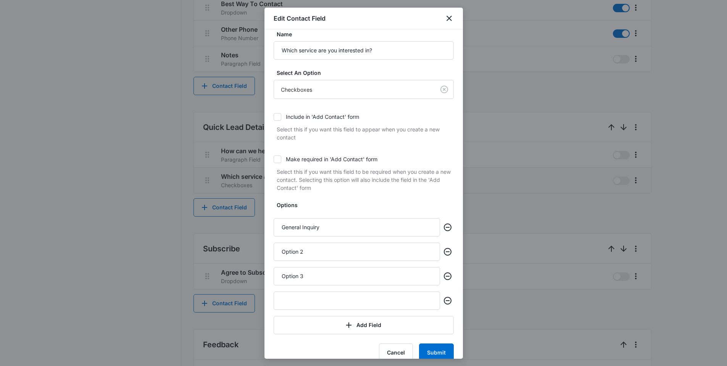
scroll to position [12, 0]
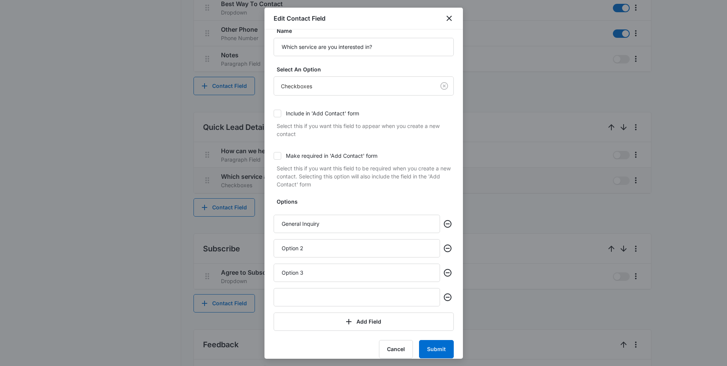
click at [447, 24] on div "Edit Contact Field" at bounding box center [363, 19] width 198 height 22
click at [450, 17] on icon "close" at bounding box center [448, 18] width 5 height 5
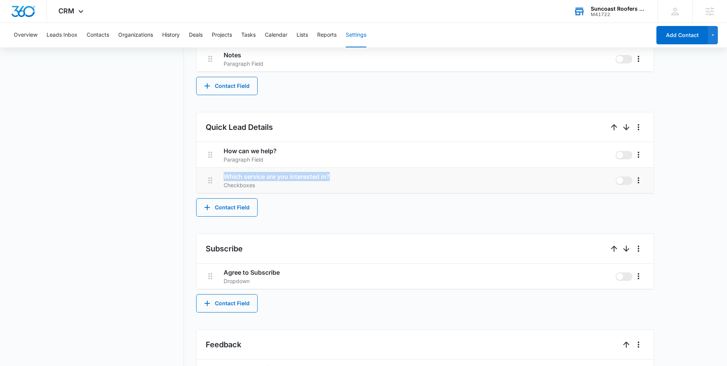
drag, startPoint x: 332, startPoint y: 175, endPoint x: 234, endPoint y: 174, distance: 97.7
click at [217, 174] on li "Which service are you interested in? Checkboxes" at bounding box center [424, 180] width 457 height 26
copy h3 "Which service are you interested in?"
click at [551, 179] on icon "More" at bounding box center [638, 180] width 9 height 9
click at [551, 210] on div "Delete" at bounding box center [650, 212] width 16 height 5
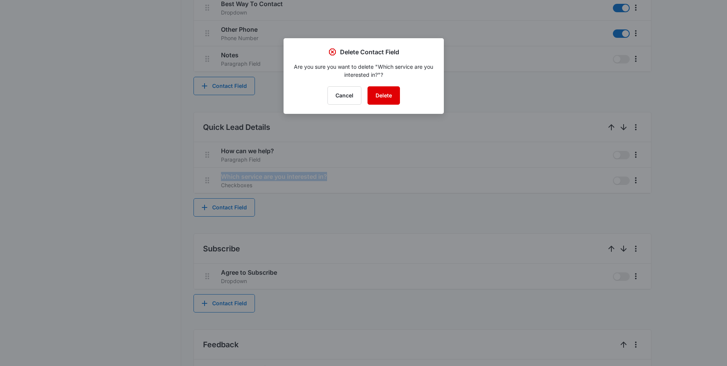
click at [383, 95] on button "Delete" at bounding box center [383, 95] width 32 height 18
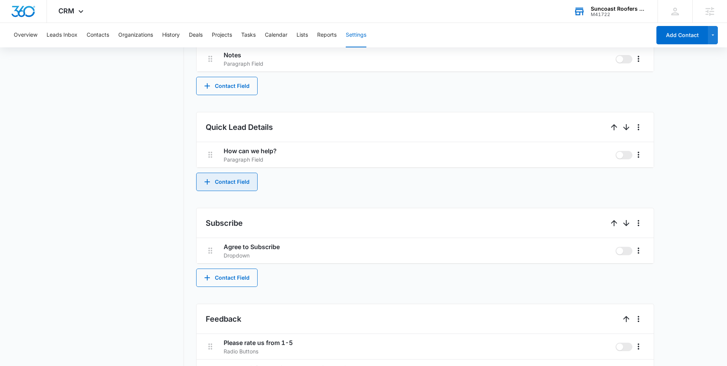
click at [238, 188] on button "Contact Field" at bounding box center [226, 181] width 61 height 18
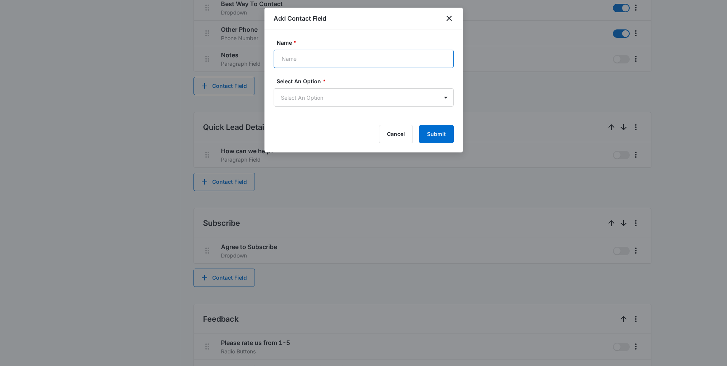
click at [300, 62] on input "Name *" at bounding box center [364, 59] width 180 height 18
paste input "Which service are you interested in?"
type input "Which service are you interested in?"
click at [330, 98] on body "CRM Apps Reputation Websites Forms CRM Email Social Content Ads Intelligence Fi…" at bounding box center [363, 23] width 727 height 839
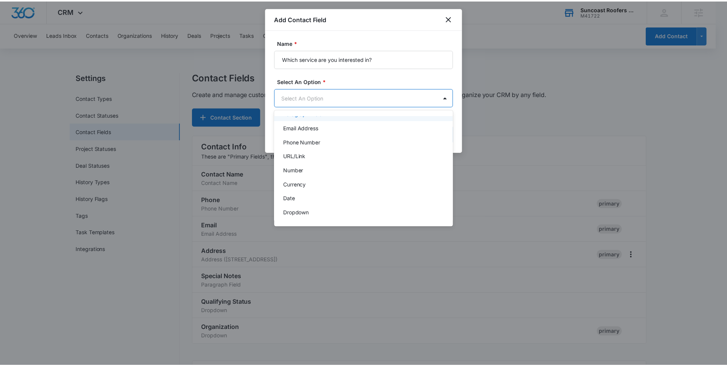
scroll to position [96, 0]
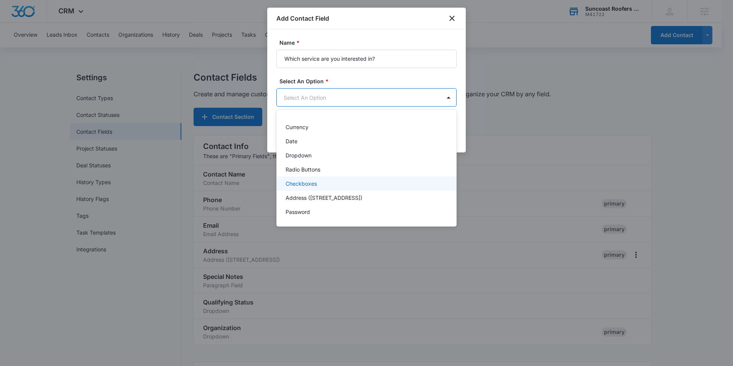
click at [304, 183] on p "Checkboxes" at bounding box center [300, 183] width 31 height 8
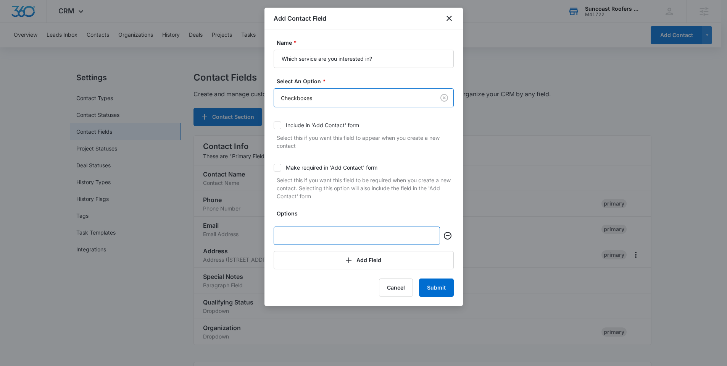
click at [292, 237] on input "text" at bounding box center [357, 235] width 166 height 18
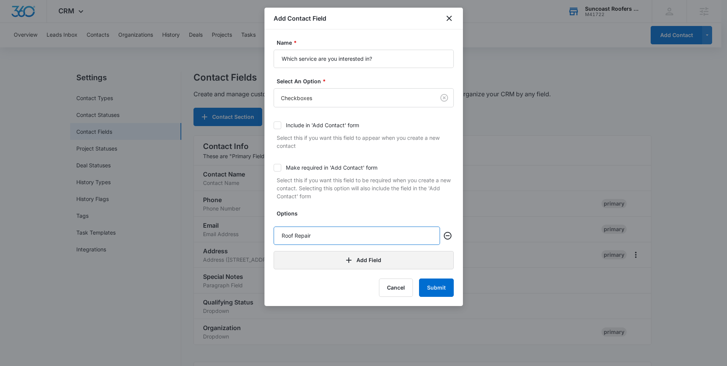
type input "Roof Repair"
click at [329, 264] on button "Add Field" at bounding box center [364, 260] width 180 height 18
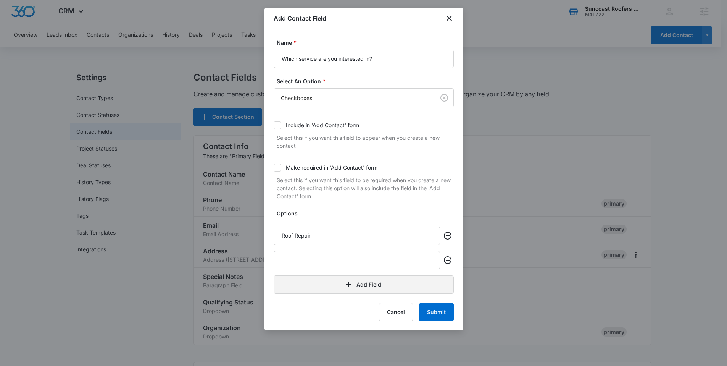
click at [316, 266] on input "text" at bounding box center [357, 260] width 166 height 18
type input "Roof Replacement"
click at [345, 282] on icon "button" at bounding box center [348, 284] width 9 height 9
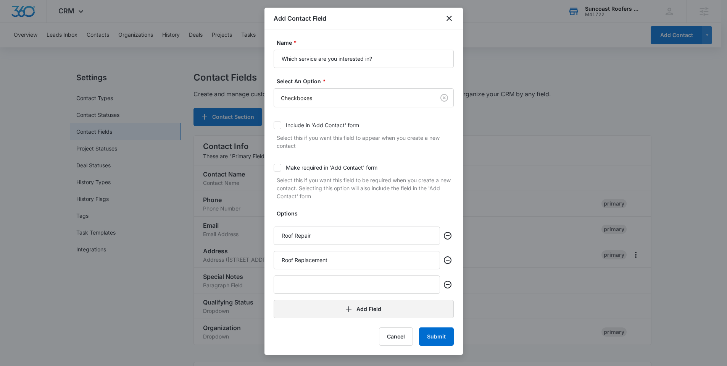
click at [308, 282] on input "text" at bounding box center [357, 284] width 166 height 18
type input "Roof Inspection"
click at [340, 282] on button "Add Field" at bounding box center [364, 309] width 180 height 18
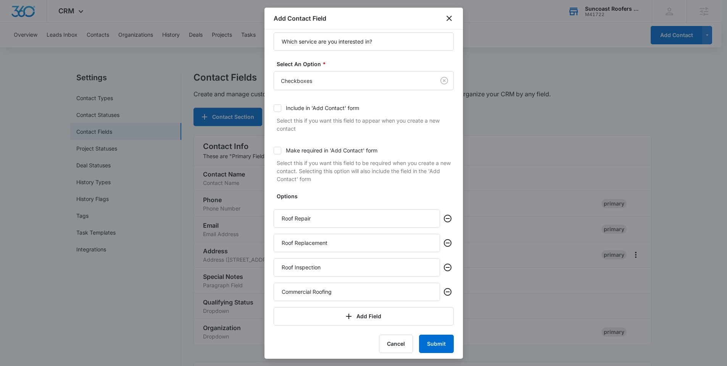
scroll to position [21, 0]
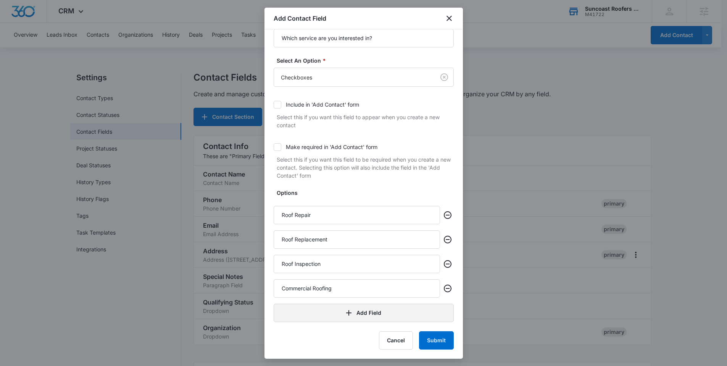
type input "Commercial Roofing"
click at [362, 282] on button "Add Field" at bounding box center [364, 312] width 180 height 18
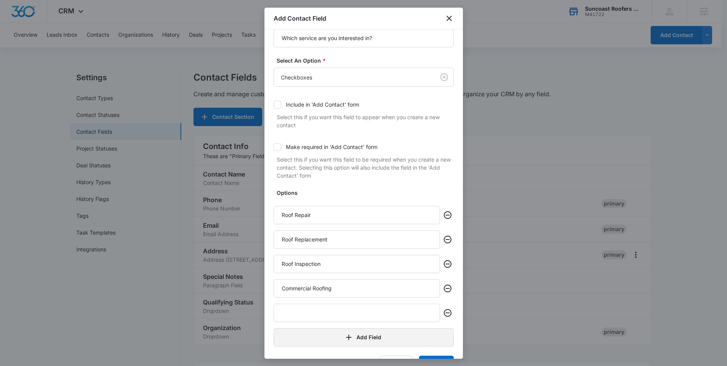
click at [334, 282] on input "text" at bounding box center [357, 312] width 166 height 18
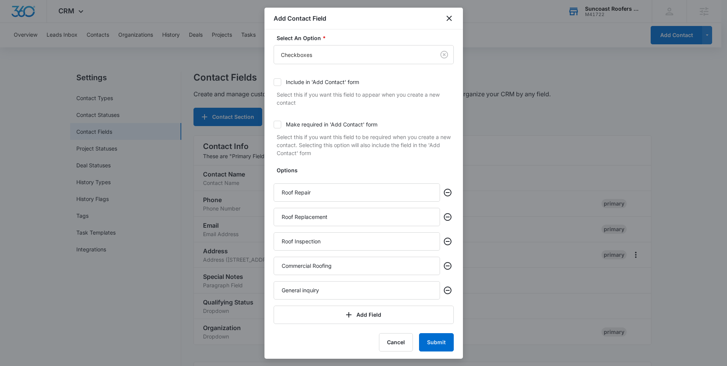
scroll to position [45, 0]
type input "General inquiry"
drag, startPoint x: 437, startPoint y: 351, endPoint x: 434, endPoint y: 340, distance: 11.4
click at [436, 282] on div "Name * Which service are you interested in? Select An Option * Checkboxes Inclu…" at bounding box center [363, 193] width 198 height 329
click at [434, 282] on button "Submit" at bounding box center [436, 340] width 35 height 18
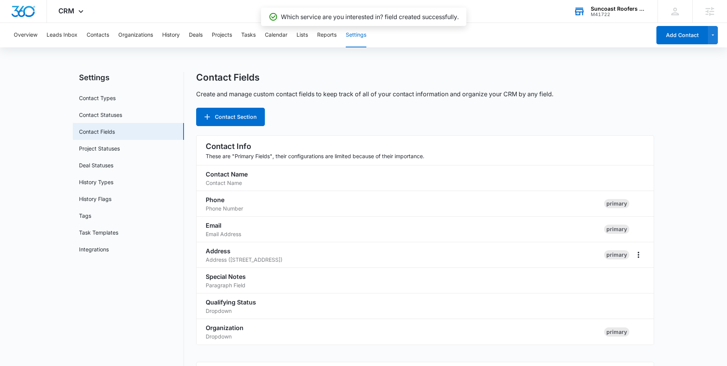
scroll to position [421, 0]
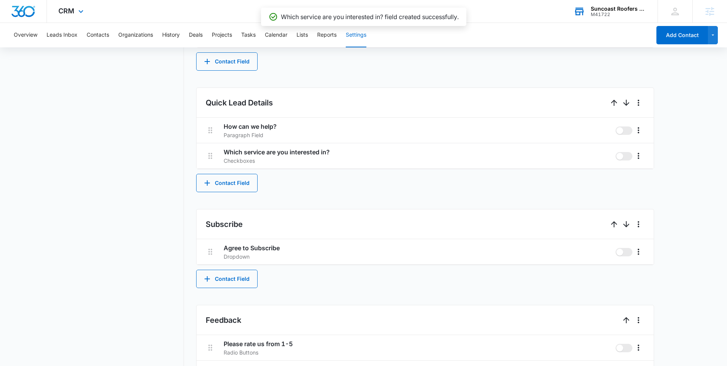
click at [28, 11] on img "Dashboard" at bounding box center [23, 11] width 24 height 11
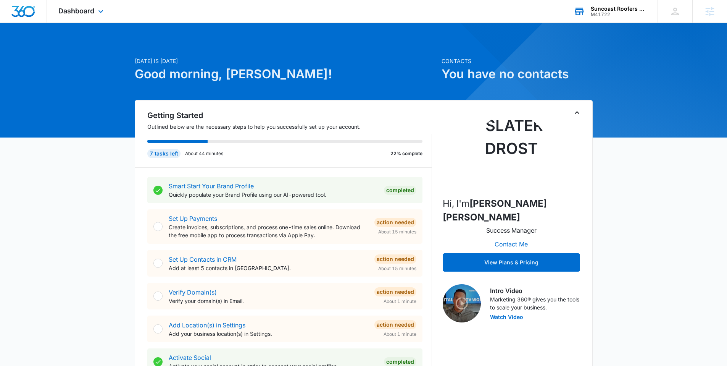
click at [96, 18] on div "Dashboard Apps Reputation Websites Forms CRM Email Social Content Ads Intellige…" at bounding box center [82, 11] width 70 height 23
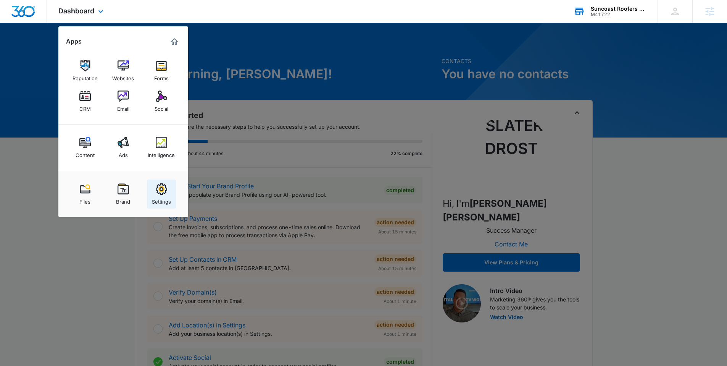
click at [169, 192] on link "Settings" at bounding box center [161, 193] width 29 height 29
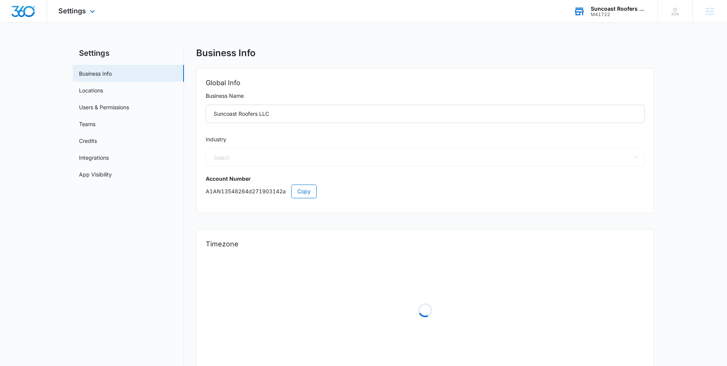
select select "6"
select select "US"
select select "America/New_York"
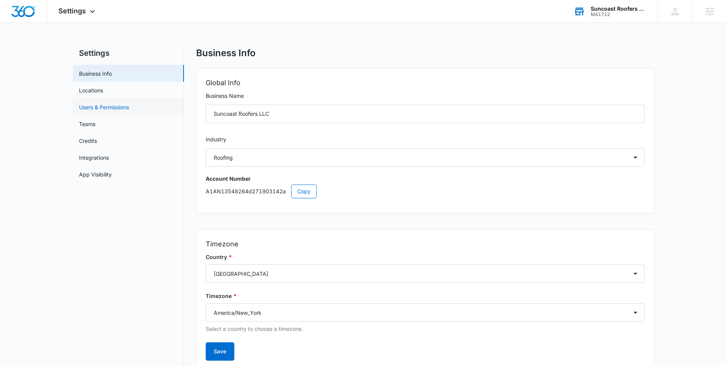
click at [129, 105] on link "Users & Permissions" at bounding box center [104, 107] width 50 height 8
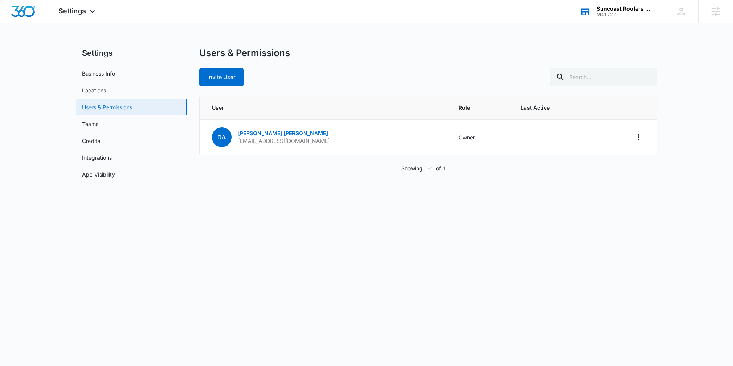
click at [119, 105] on link "Users & Permissions" at bounding box center [107, 107] width 50 height 8
click at [101, 71] on link "Business Info" at bounding box center [98, 73] width 33 height 8
select select "6"
select select "US"
select select "America/New_York"
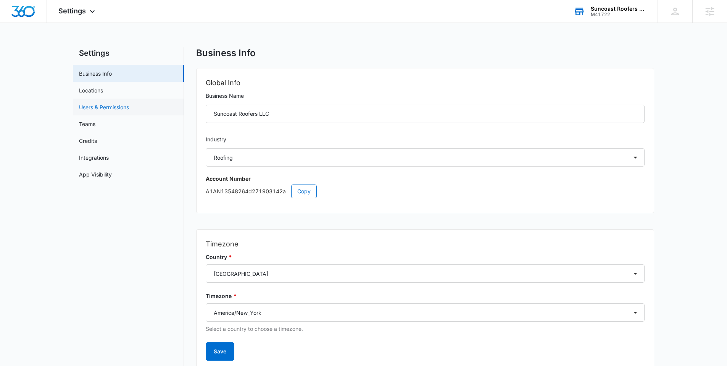
click at [113, 103] on link "Users & Permissions" at bounding box center [104, 107] width 50 height 8
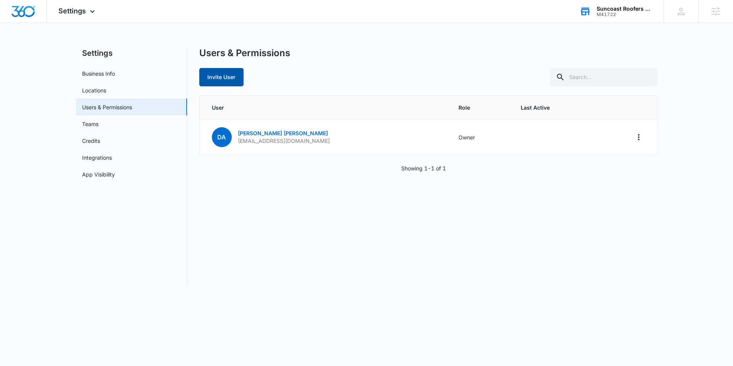
click at [204, 74] on button "Invite User" at bounding box center [221, 77] width 44 height 18
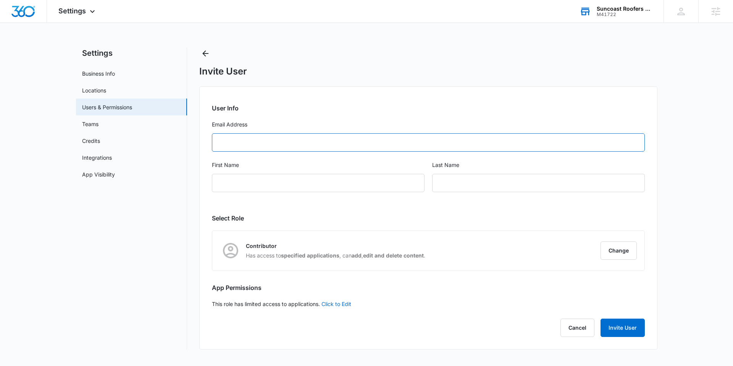
click at [246, 142] on input "Email Address" at bounding box center [428, 142] width 433 height 18
paste input "[EMAIL_ADDRESS][DOMAIN_NAME]"
type input "[EMAIL_ADDRESS][DOMAIN_NAME]"
click at [256, 174] on input "First Name" at bounding box center [318, 183] width 213 height 18
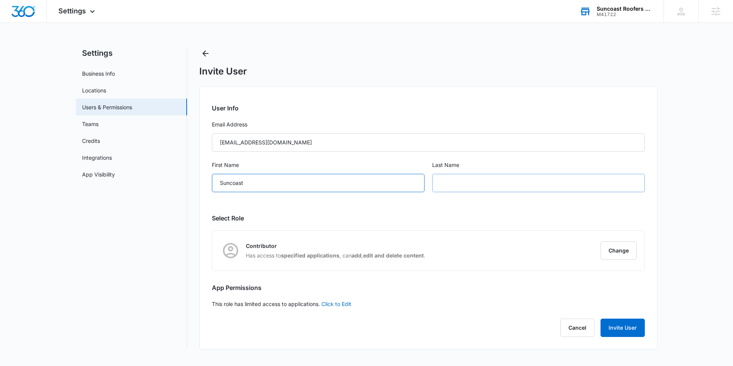
type input "Suncoast"
click at [515, 182] on input "text" at bounding box center [538, 183] width 213 height 18
type input "Roofers"
click at [551, 253] on button "Change" at bounding box center [618, 250] width 36 height 18
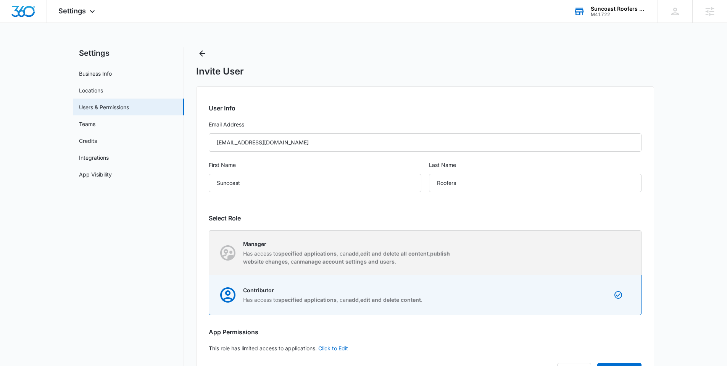
click at [435, 262] on p "Has access to specified applications , can add , edit and delete all content , …" at bounding box center [350, 257] width 214 height 16
click at [209, 253] on input "Manager Has access to specified applications , can add , edit and delete all co…" at bounding box center [209, 252] width 0 height 0
radio input "true"
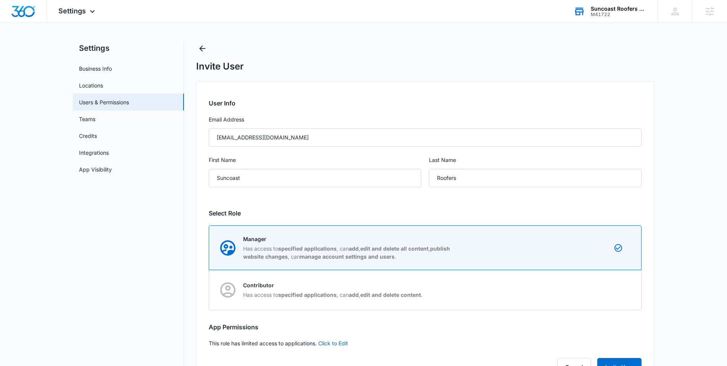
click at [382, 209] on h2 "Select Role" at bounding box center [425, 212] width 433 height 9
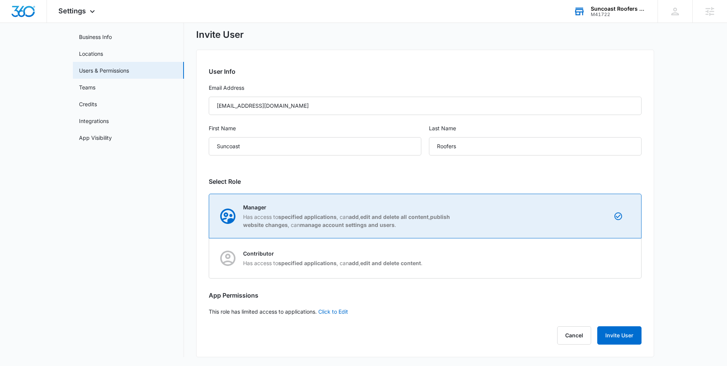
scroll to position [37, 0]
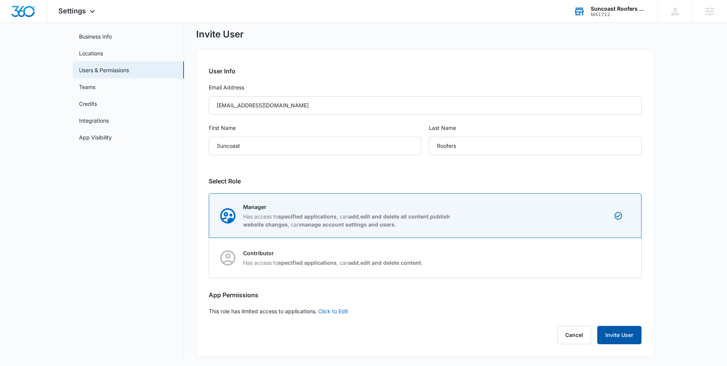
click at [551, 282] on button "Invite User" at bounding box center [619, 334] width 44 height 18
drag, startPoint x: 296, startPoint y: 110, endPoint x: 193, endPoint y: 107, distance: 103.0
click at [193, 108] on div "Settings Business Info Locations Users & Permissions Teams Credits Integrations…" at bounding box center [363, 183] width 581 height 346
click at [378, 106] on input "[EMAIL_ADDRESS][DOMAIN_NAME]" at bounding box center [425, 105] width 433 height 18
click at [551, 282] on button "Invite User" at bounding box center [619, 334] width 44 height 18
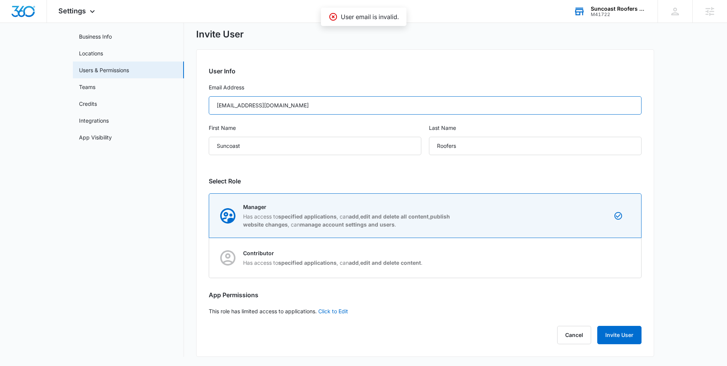
click at [254, 105] on input "[EMAIL_ADDRESS][DOMAIN_NAME]" at bounding box center [425, 105] width 433 height 18
type input "[EMAIL_ADDRESS][DOMAIN_NAME]"
click at [551, 282] on button "Invite User" at bounding box center [619, 334] width 44 height 18
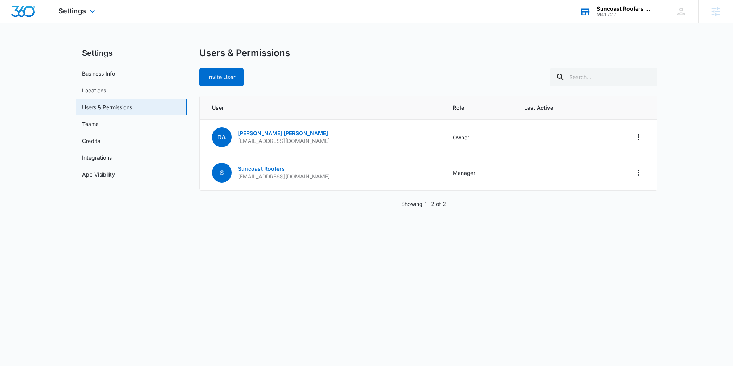
click at [24, 10] on img "Dashboard" at bounding box center [23, 11] width 24 height 11
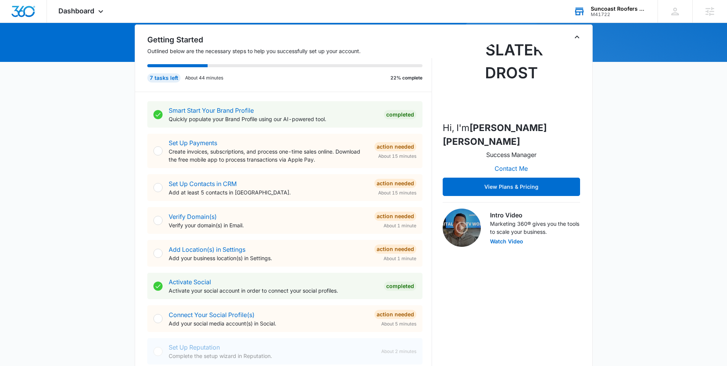
scroll to position [77, 0]
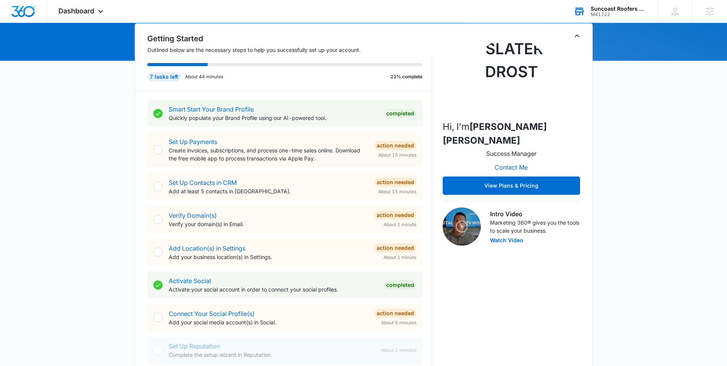
click at [120, 174] on div "[DATE] is [DATE] Good morning, [PERSON_NAME]! Contacts You have no contacts Get…" at bounding box center [363, 368] width 727 height 825
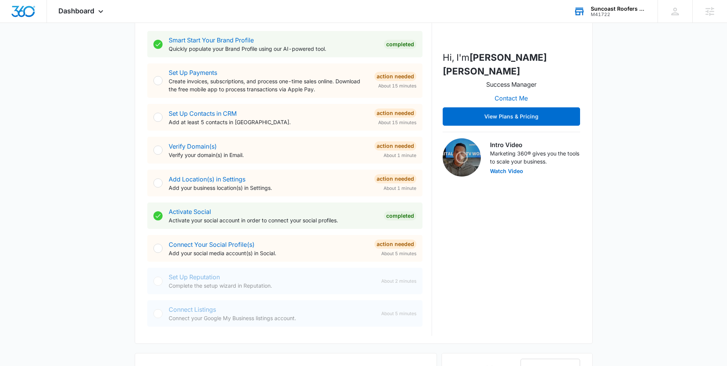
scroll to position [147, 0]
click at [221, 241] on link "Connect Your Social Profile(s)" at bounding box center [212, 244] width 86 height 8
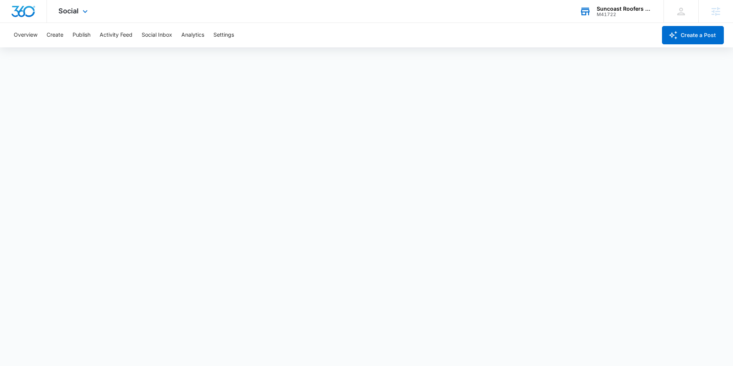
click at [19, 10] on img "Dashboard" at bounding box center [23, 11] width 24 height 11
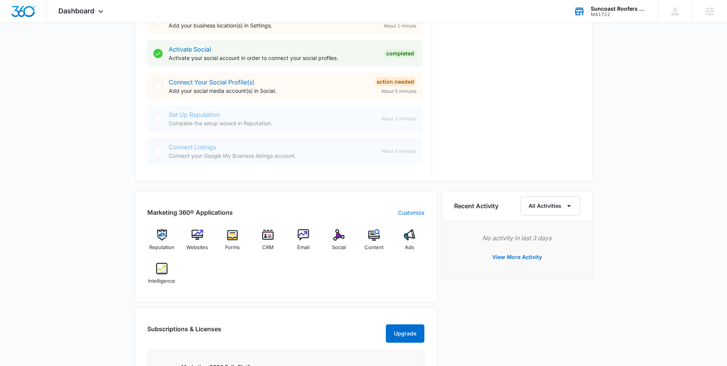
scroll to position [342, 0]
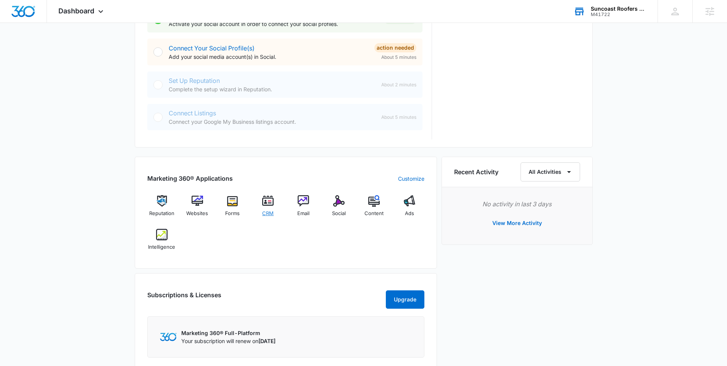
click at [267, 206] on img at bounding box center [267, 200] width 11 height 11
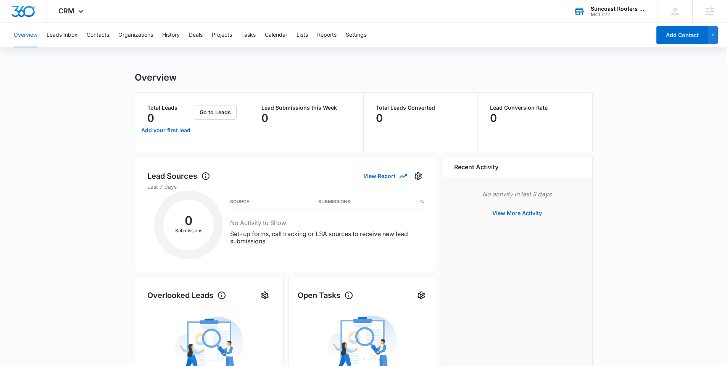
click at [77, 124] on main "Overview Total Leads 0 Add your first lead Go to Leads Lead Submissions this We…" at bounding box center [363, 340] width 727 height 537
click at [66, 37] on button "Leads Inbox" at bounding box center [62, 35] width 31 height 24
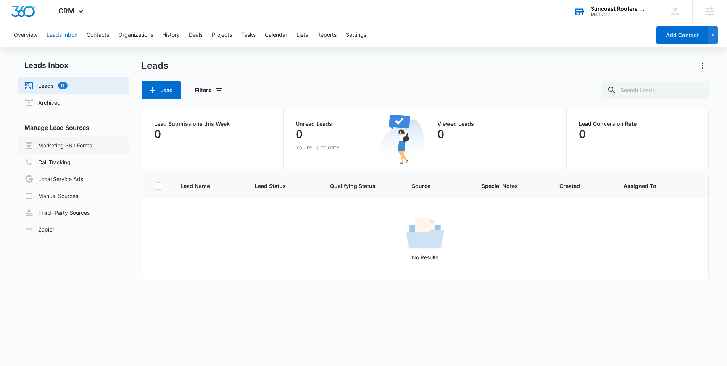
click at [91, 143] on link "Marketing 360 Forms" at bounding box center [58, 144] width 68 height 9
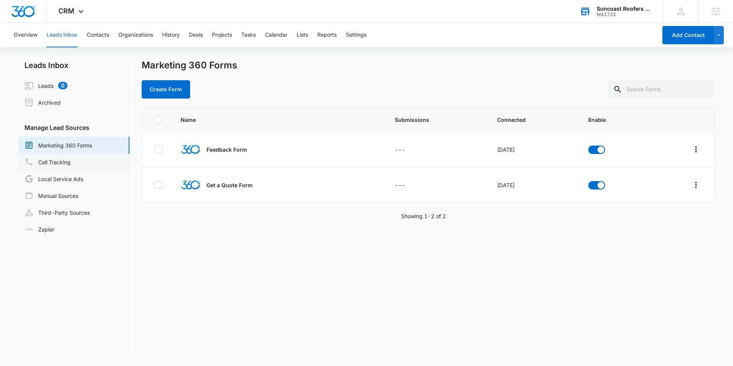
click at [71, 165] on link "Call Tracking" at bounding box center [47, 161] width 46 height 9
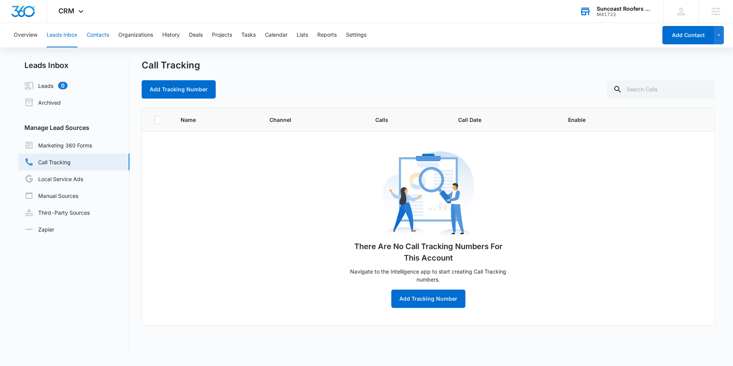
click at [100, 31] on button "Contacts" at bounding box center [98, 35] width 23 height 24
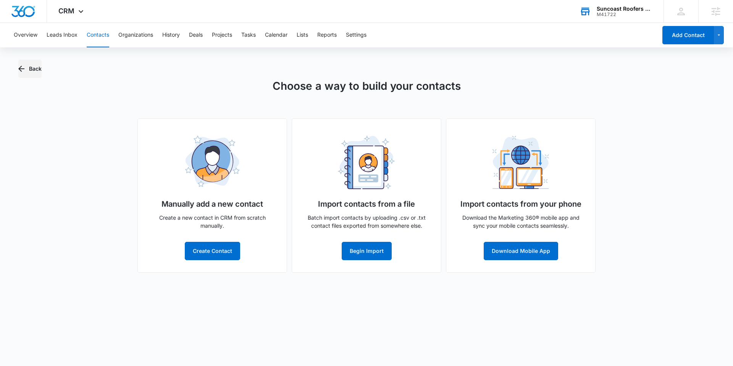
click at [25, 70] on icon "button" at bounding box center [21, 68] width 9 height 9
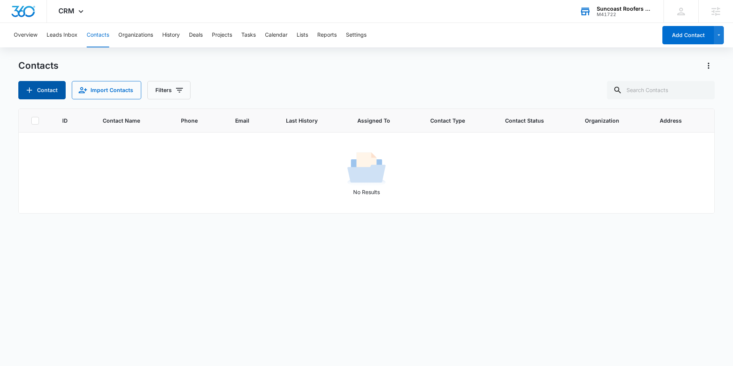
click at [40, 91] on button "Contact" at bounding box center [41, 90] width 47 height 18
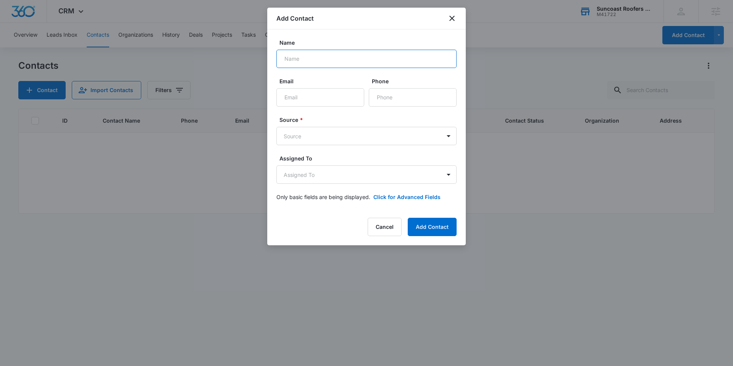
click at [325, 63] on input "Name" at bounding box center [366, 59] width 180 height 18
type input "[PERSON_NAME]"
click at [299, 97] on input "Email" at bounding box center [320, 97] width 88 height 18
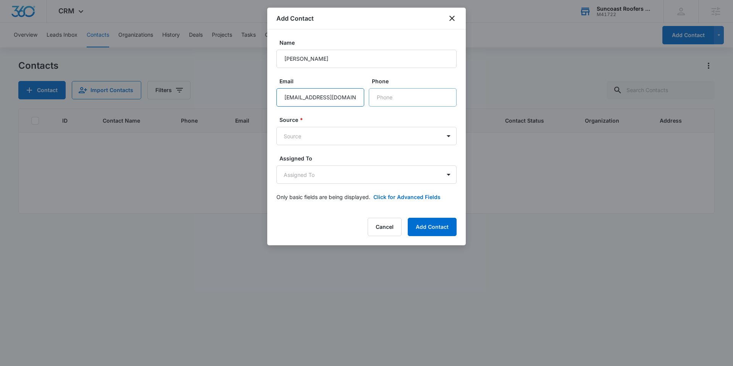
type input "[EMAIL_ADDRESS][DOMAIN_NAME]"
click at [425, 105] on input "Phone" at bounding box center [413, 97] width 88 height 18
type input "[PHONE_NUMBER]"
click at [362, 145] on body "CRM Apps Reputation Websites Forms CRM Email Social Content Ads Intelligence Fi…" at bounding box center [366, 183] width 733 height 366
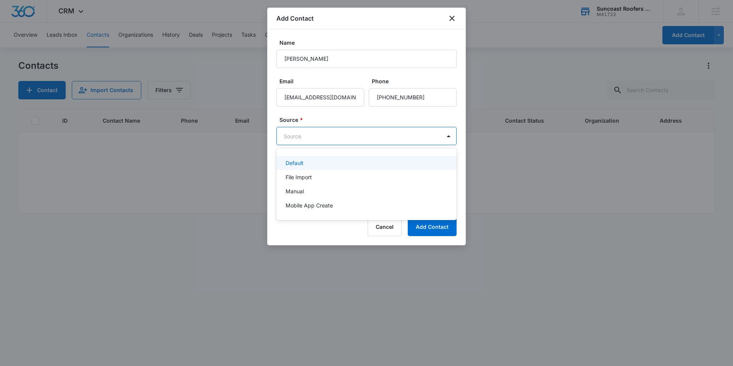
click at [307, 153] on div at bounding box center [366, 183] width 733 height 366
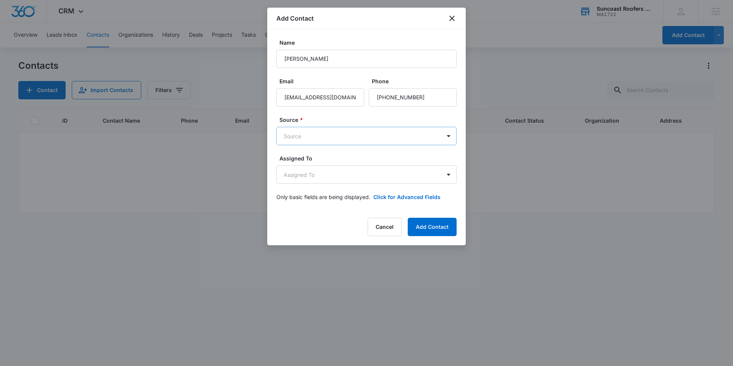
click at [298, 135] on body "CRM Apps Reputation Websites Forms CRM Email Social Content Ads Intelligence Fi…" at bounding box center [366, 183] width 733 height 366
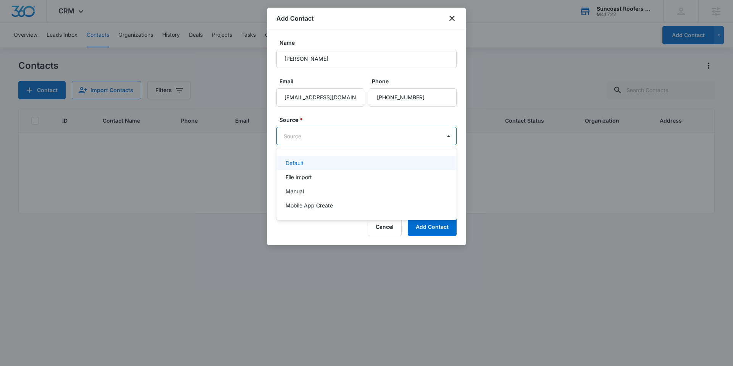
click at [298, 164] on p "Default" at bounding box center [294, 163] width 18 height 8
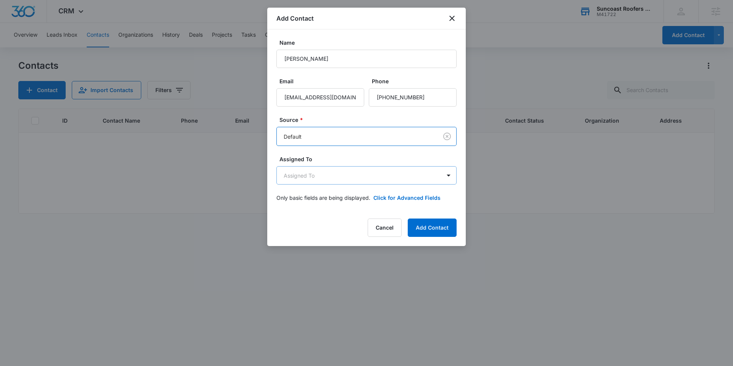
click at [309, 169] on body "CRM Apps Reputation Websites Forms CRM Email Social Content Ads Intelligence Fi…" at bounding box center [366, 183] width 733 height 366
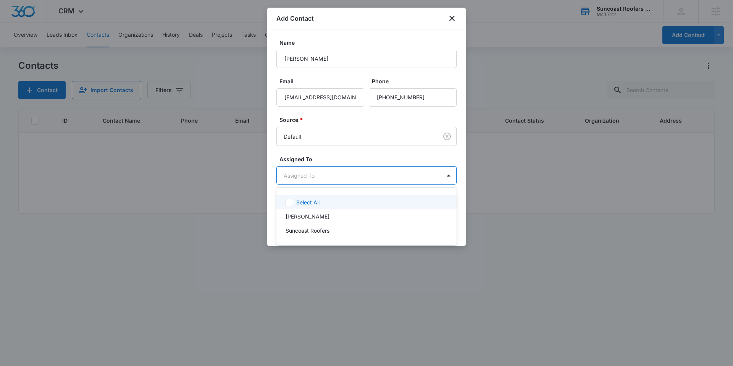
click at [326, 158] on div at bounding box center [366, 183] width 733 height 366
click at [327, 175] on body "CRM Apps Reputation Websites Forms CRM Email Social Content Ads Intelligence Fi…" at bounding box center [366, 183] width 733 height 366
click at [337, 155] on div at bounding box center [366, 183] width 733 height 366
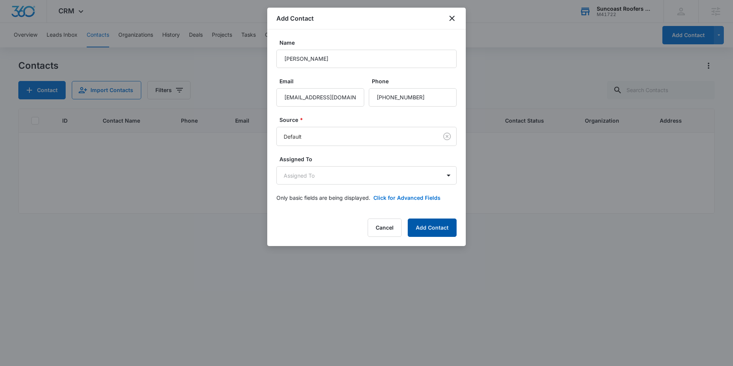
click at [433, 225] on button "Add Contact" at bounding box center [431, 227] width 49 height 18
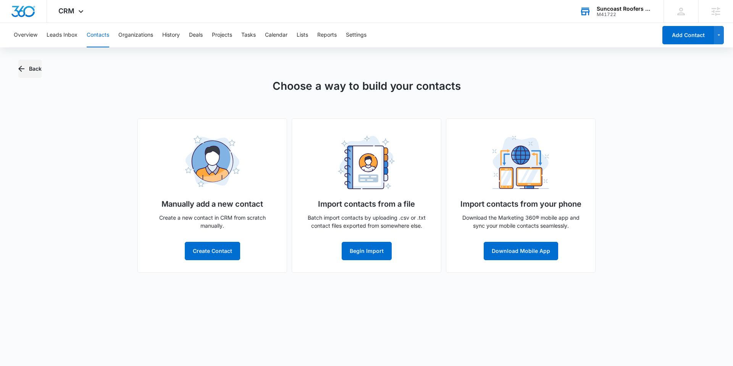
click at [26, 61] on button "Back" at bounding box center [29, 69] width 23 height 18
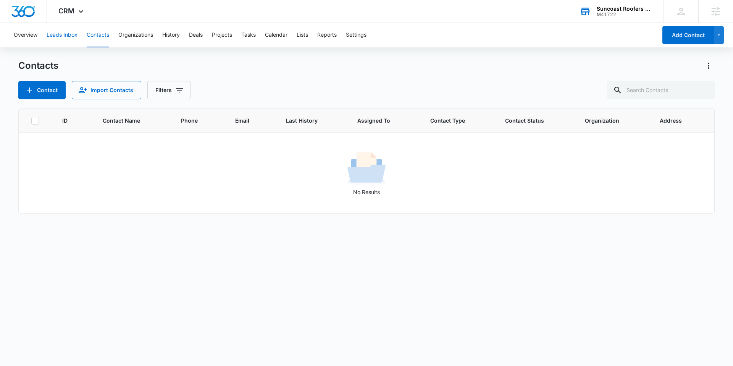
click at [66, 40] on button "Leads Inbox" at bounding box center [62, 35] width 31 height 24
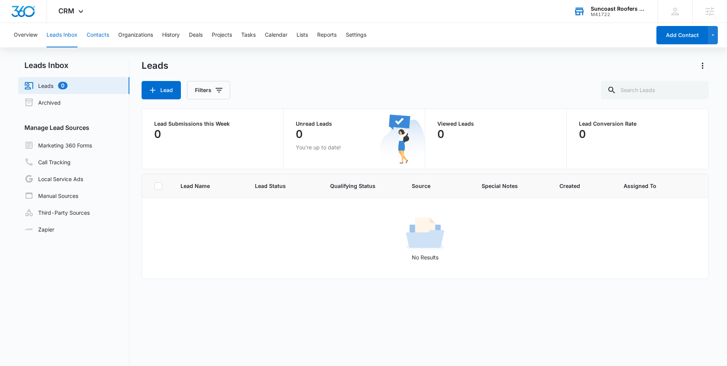
click at [98, 32] on button "Contacts" at bounding box center [98, 35] width 23 height 24
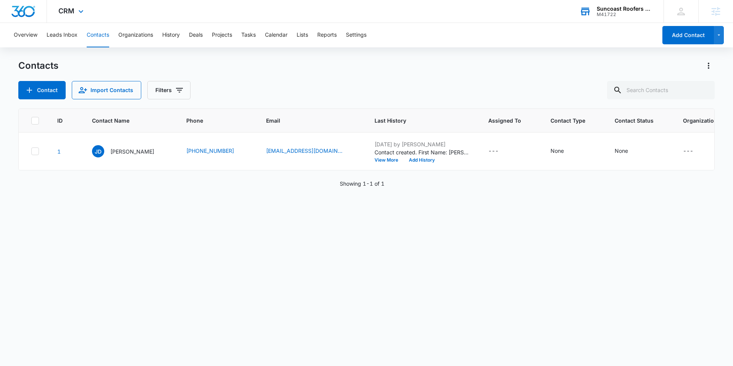
click at [20, 9] on img "Dashboard" at bounding box center [23, 11] width 24 height 11
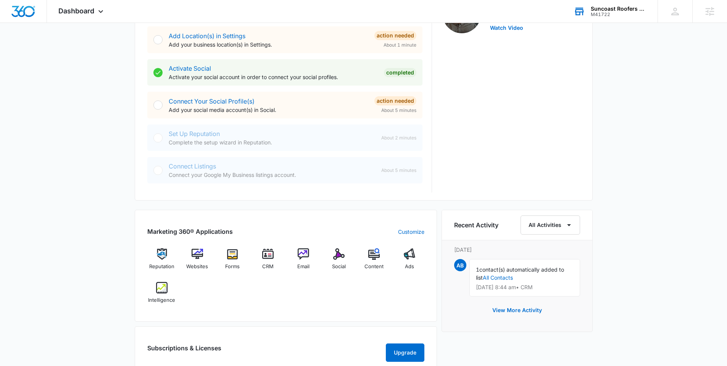
scroll to position [248, 0]
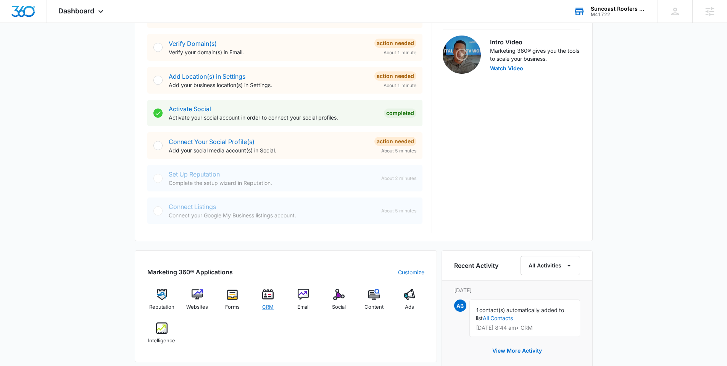
click at [266, 282] on img at bounding box center [267, 293] width 11 height 11
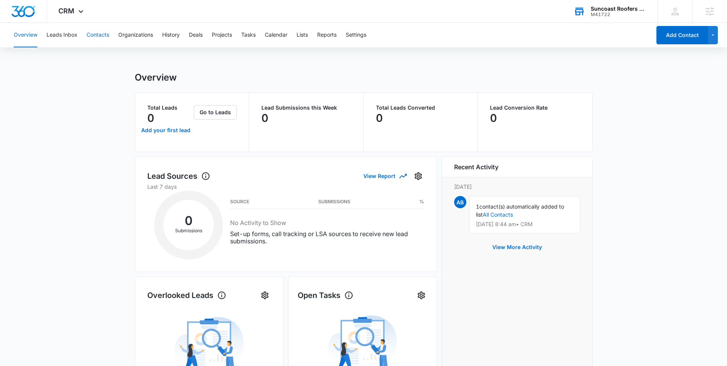
click at [98, 39] on button "Contacts" at bounding box center [98, 35] width 23 height 24
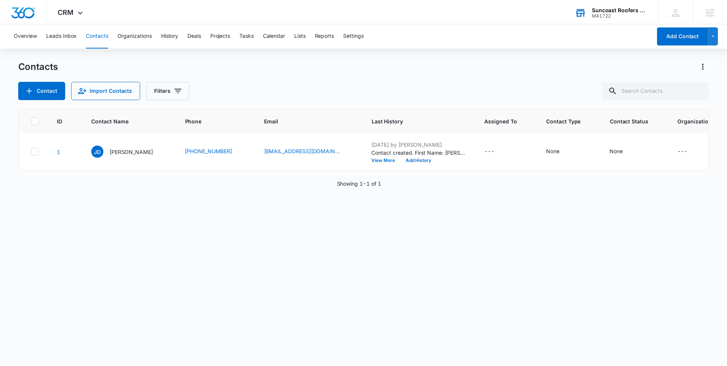
scroll to position [0, 32]
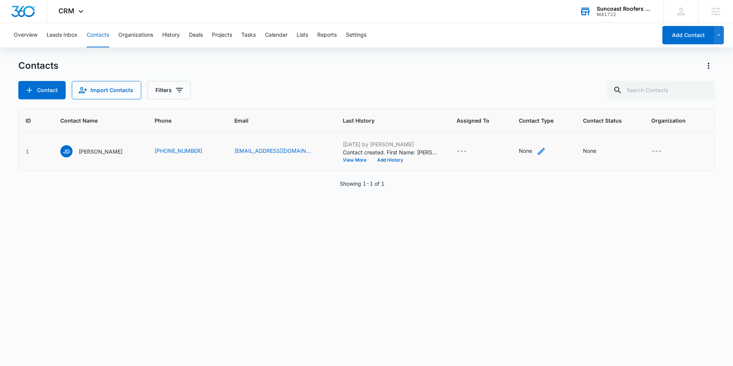
click at [536, 149] on icon "Contact Type - None - Select to Edit Field" at bounding box center [540, 151] width 9 height 9
click at [481, 98] on div at bounding box center [474, 103] width 34 height 10
click at [472, 147] on div "Lead" at bounding box center [482, 143] width 47 height 8
click at [527, 76] on div "Contacts Contact Import Contacts Filters" at bounding box center [366, 80] width 696 height 40
click at [359, 32] on button "Settings" at bounding box center [356, 35] width 21 height 24
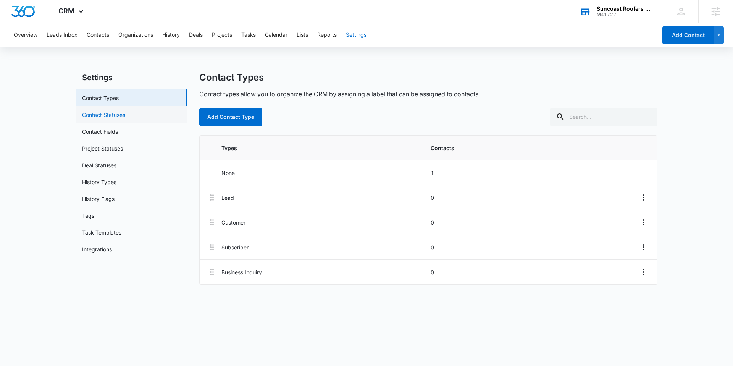
click at [123, 119] on link "Contact Statuses" at bounding box center [103, 115] width 43 height 8
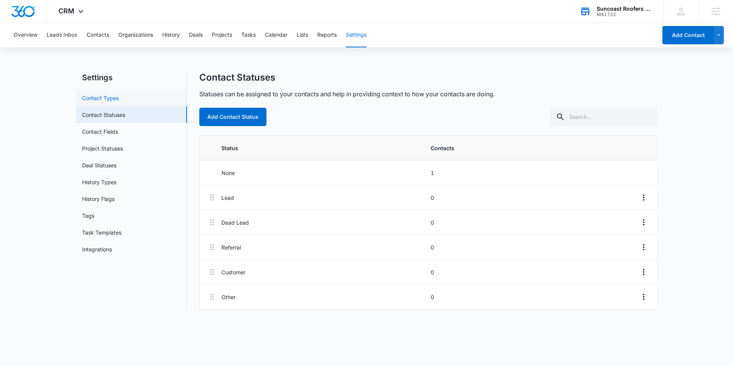
click at [119, 101] on link "Contact Types" at bounding box center [100, 98] width 37 height 8
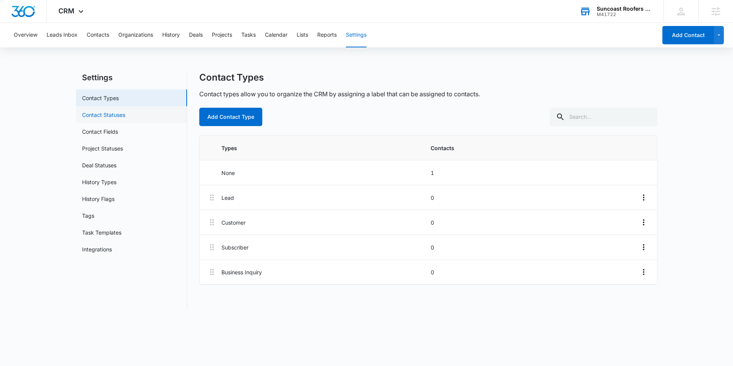
click at [125, 111] on link "Contact Statuses" at bounding box center [103, 115] width 43 height 8
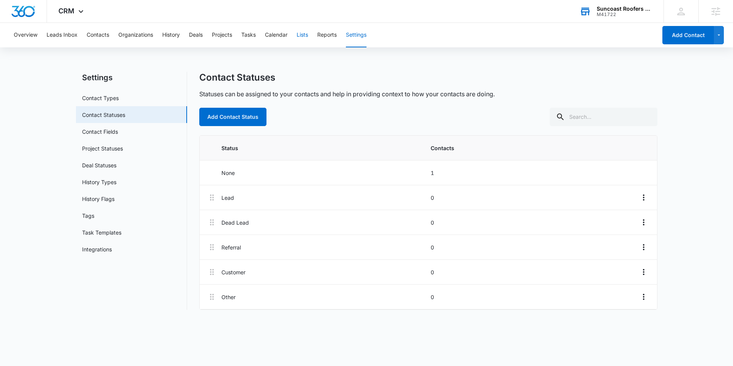
click at [304, 37] on button "Lists" at bounding box center [301, 35] width 11 height 24
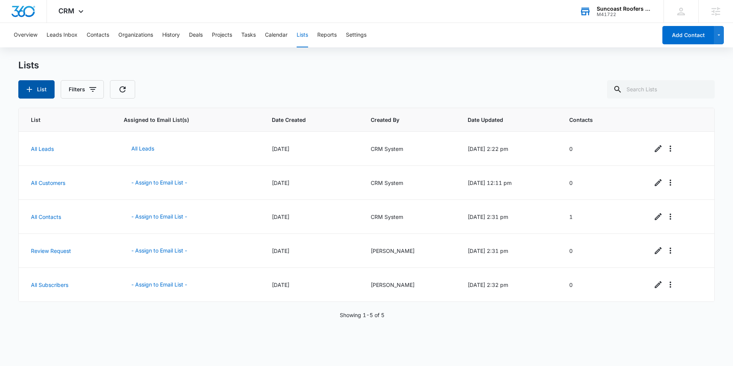
click at [43, 88] on button "List" at bounding box center [36, 89] width 36 height 18
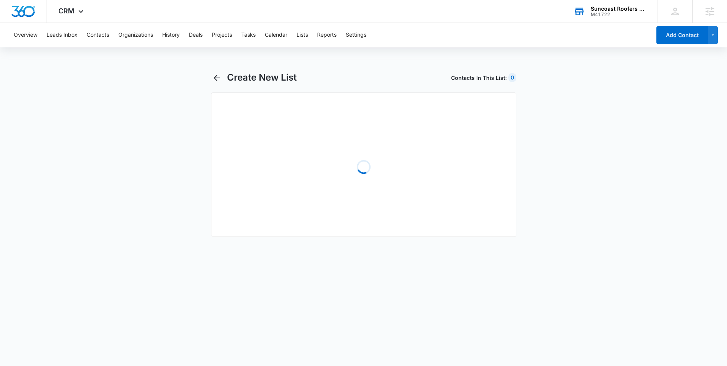
select select "31"
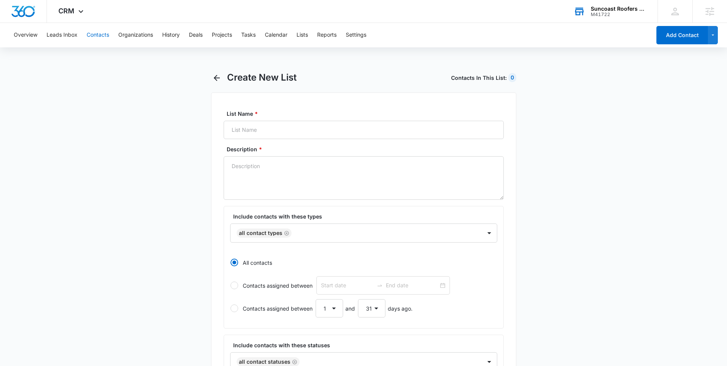
click at [88, 33] on button "Contacts" at bounding box center [98, 35] width 23 height 24
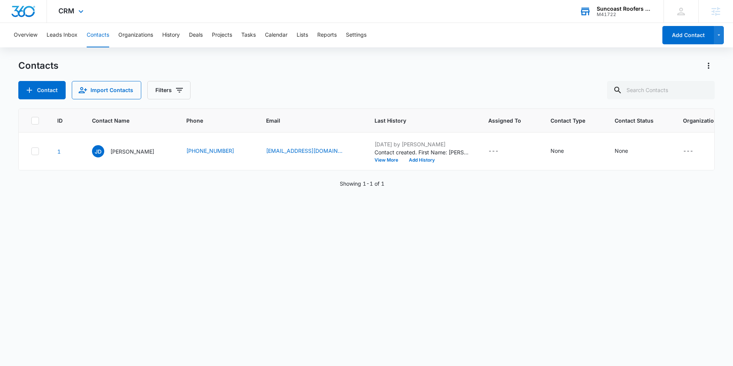
click at [24, 10] on img "Dashboard" at bounding box center [23, 11] width 24 height 11
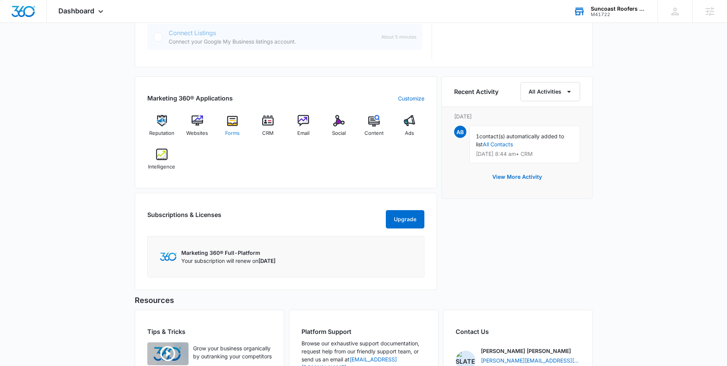
scroll to position [399, 0]
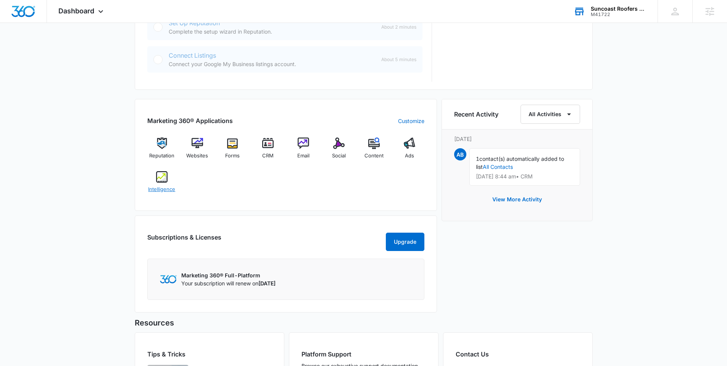
click at [166, 183] on div "Intelligence" at bounding box center [161, 184] width 29 height 27
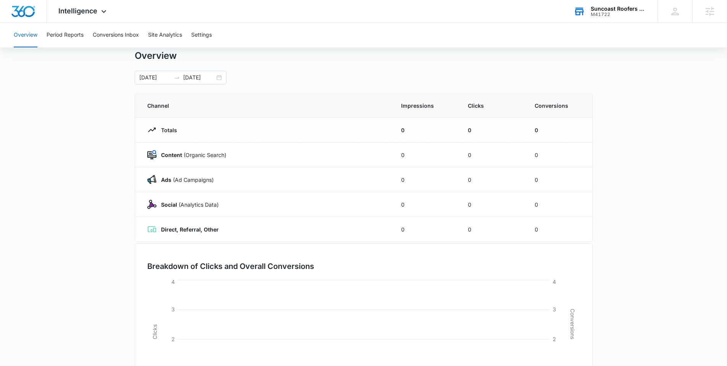
scroll to position [23, 0]
click at [67, 34] on button "Period Reports" at bounding box center [65, 35] width 37 height 24
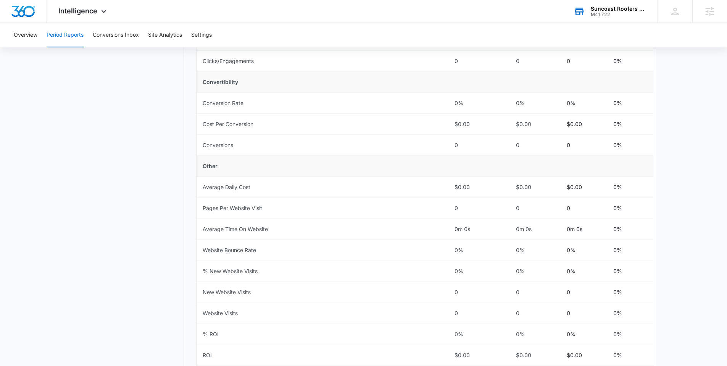
scroll to position [239, 0]
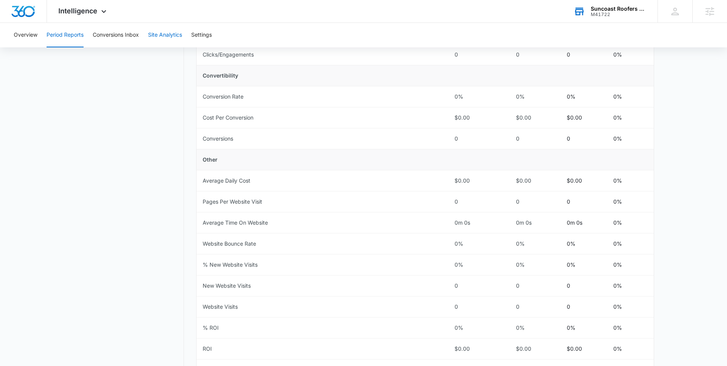
click at [169, 35] on button "Site Analytics" at bounding box center [165, 35] width 34 height 24
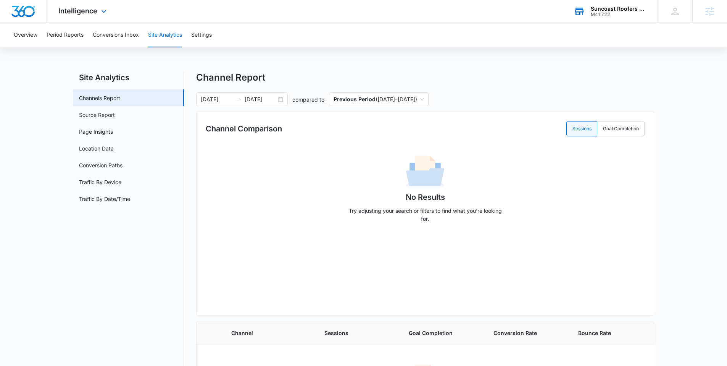
click at [26, 11] on img "Dashboard" at bounding box center [23, 11] width 24 height 11
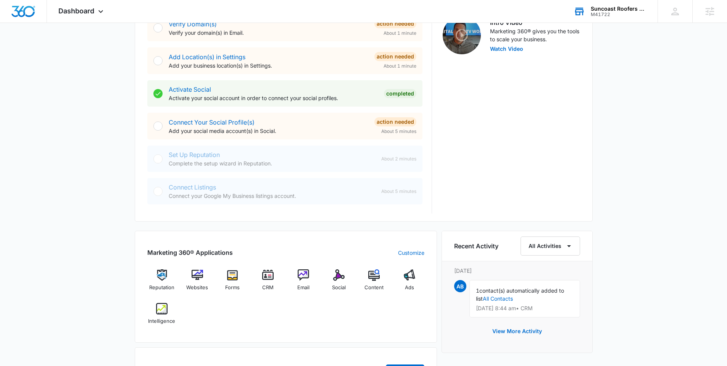
scroll to position [268, 0]
click at [231, 246] on div "Marketing 360® Applications Customize Reputation Websites Forms CRM Email Socia…" at bounding box center [286, 286] width 302 height 112
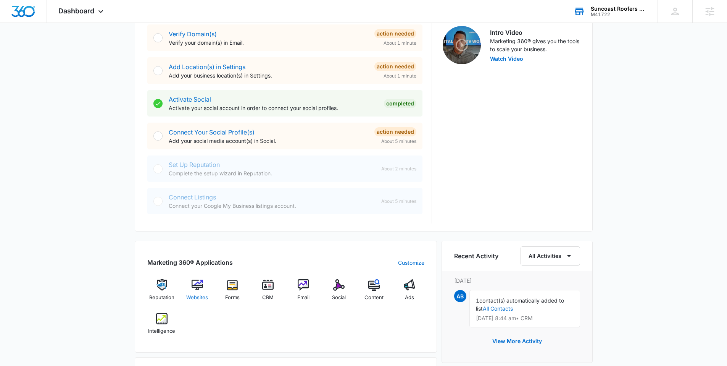
scroll to position [273, 0]
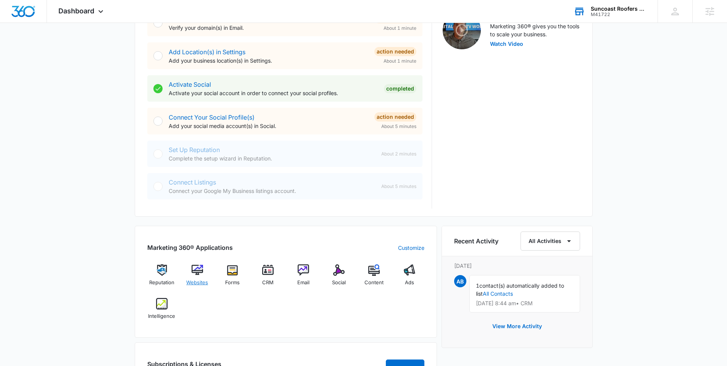
click at [200, 270] on img at bounding box center [197, 269] width 11 height 11
